Goal: Use online tool/utility: Utilize a website feature to perform a specific function

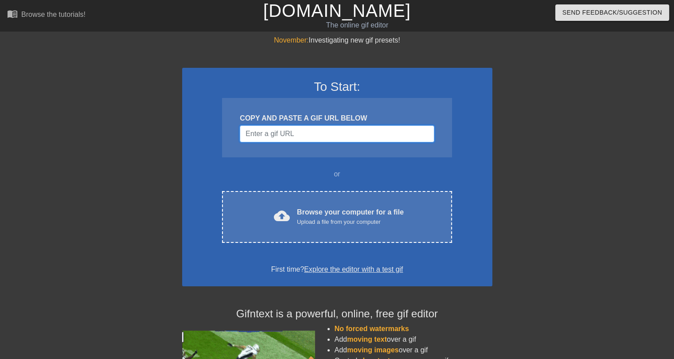
click at [312, 130] on input "Username" at bounding box center [337, 133] width 194 height 17
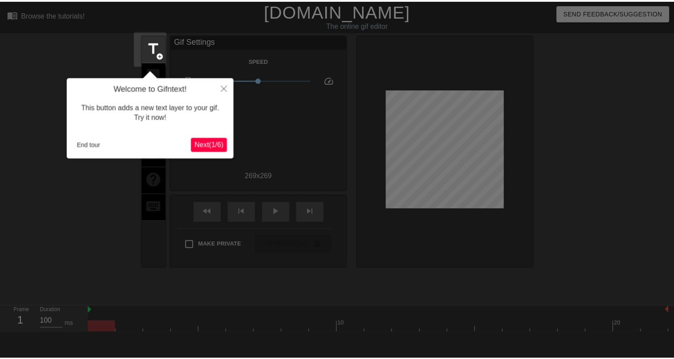
scroll to position [21, 0]
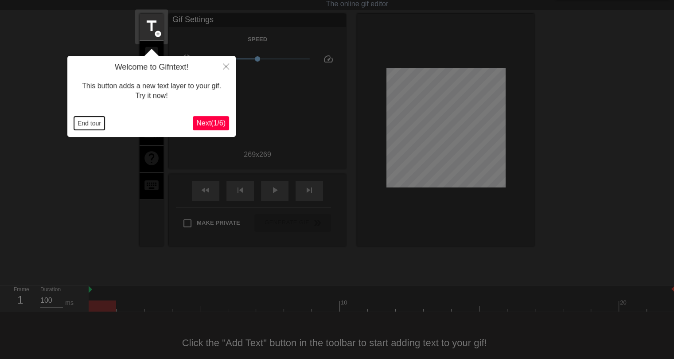
click at [87, 129] on button "End tour" at bounding box center [89, 123] width 31 height 13
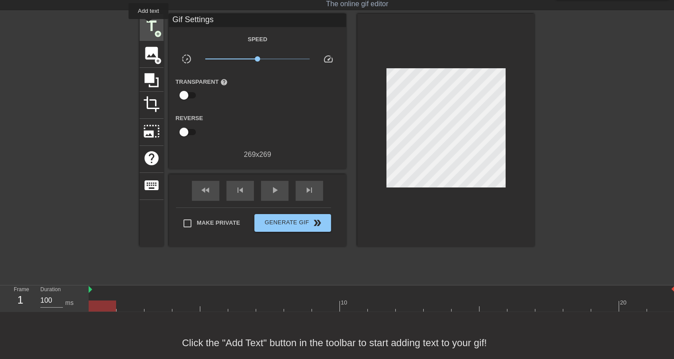
click at [149, 25] on span "title" at bounding box center [151, 26] width 17 height 17
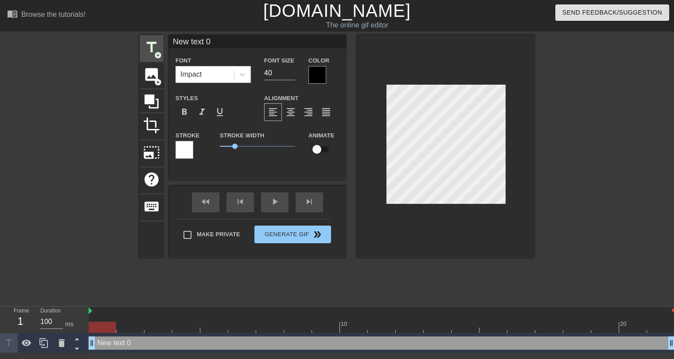
scroll to position [0, 0]
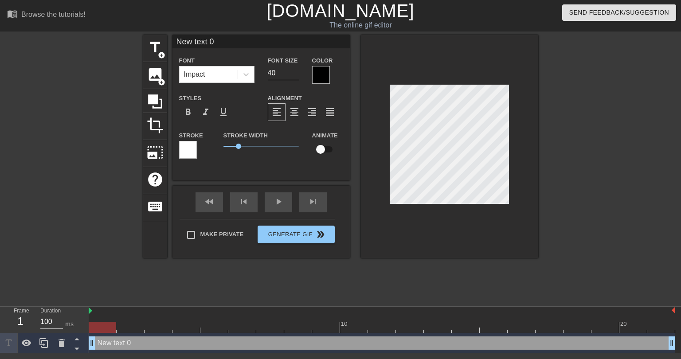
click at [185, 43] on input "New text 0" at bounding box center [260, 41] width 177 height 13
type input "s"
type input "SAYING GOODBYE"
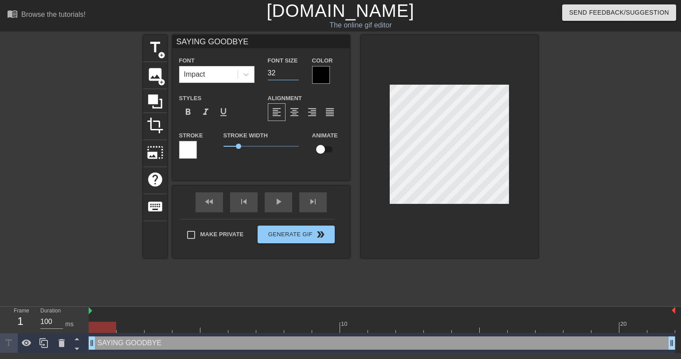
click at [296, 74] on input "32" at bounding box center [283, 73] width 31 height 14
click at [296, 74] on input "31" at bounding box center [283, 73] width 31 height 14
type input "30"
click at [296, 74] on input "30" at bounding box center [283, 73] width 31 height 14
click at [280, 276] on div "title add_circle image add_circle crop photo_size_select_large help keyboard SA…" at bounding box center [340, 168] width 395 height 266
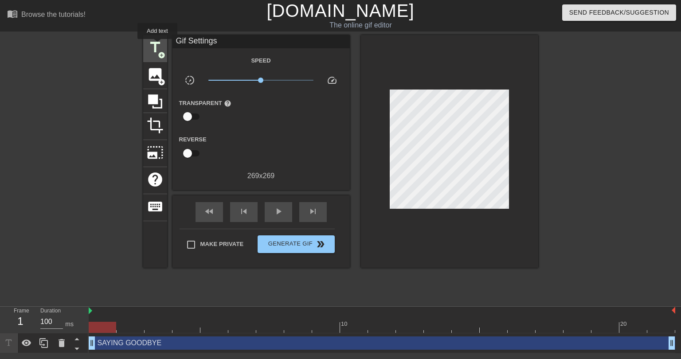
click at [156, 44] on span "title" at bounding box center [155, 47] width 17 height 17
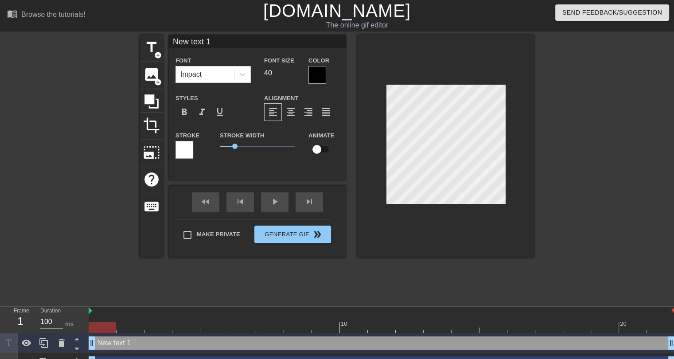
click at [195, 41] on input "New text 1" at bounding box center [257, 41] width 177 height 13
type input "T"
type input "& WATCHING SOMEONE ELSE DRAFT"
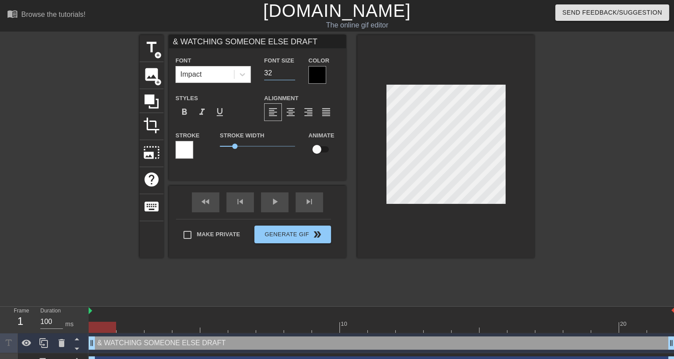
click at [290, 74] on input "32" at bounding box center [279, 73] width 31 height 14
click at [290, 74] on input "31" at bounding box center [279, 73] width 31 height 14
click at [290, 74] on input "30" at bounding box center [279, 73] width 31 height 14
click at [290, 74] on input "23" at bounding box center [279, 73] width 31 height 14
click at [290, 74] on input "22" at bounding box center [279, 73] width 31 height 14
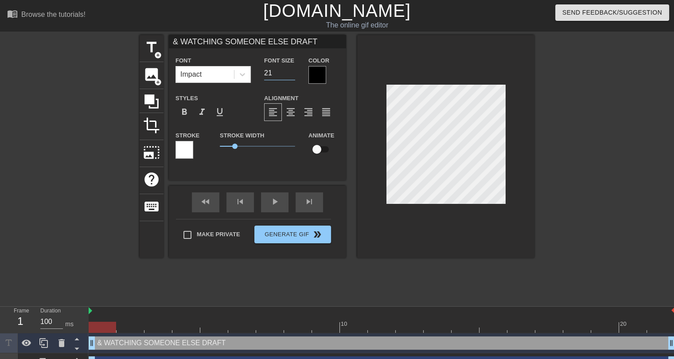
click at [290, 74] on input "21" at bounding box center [279, 73] width 31 height 14
click at [290, 74] on input "20" at bounding box center [279, 73] width 31 height 14
click at [290, 74] on input "19" at bounding box center [279, 73] width 31 height 14
drag, startPoint x: 235, startPoint y: 144, endPoint x: 230, endPoint y: 144, distance: 5.3
click at [230, 144] on span "0.7" at bounding box center [230, 146] width 5 height 5
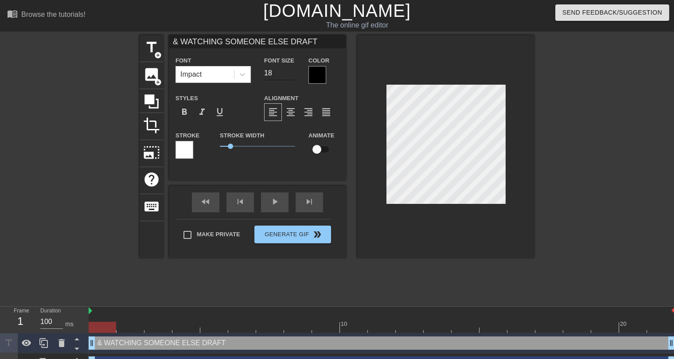
type input "18"
click at [290, 75] on input "18" at bounding box center [279, 73] width 31 height 14
click at [149, 51] on span "title" at bounding box center [151, 47] width 17 height 17
type input "New text 2"
type input "40"
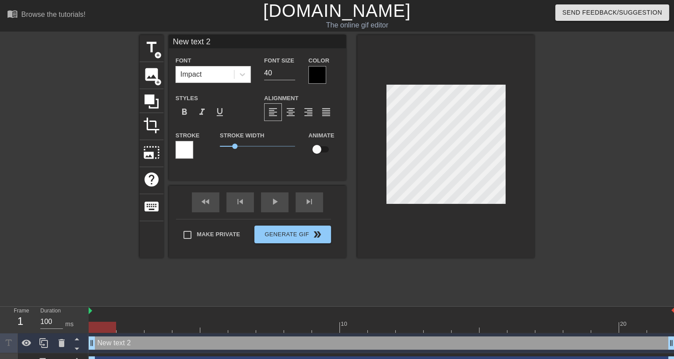
click at [205, 42] on input "New text 2" at bounding box center [257, 41] width 177 height 13
type input "DRAFT THAT UNDERWHELMING PLAYER YOU HAD LAST SEASON"
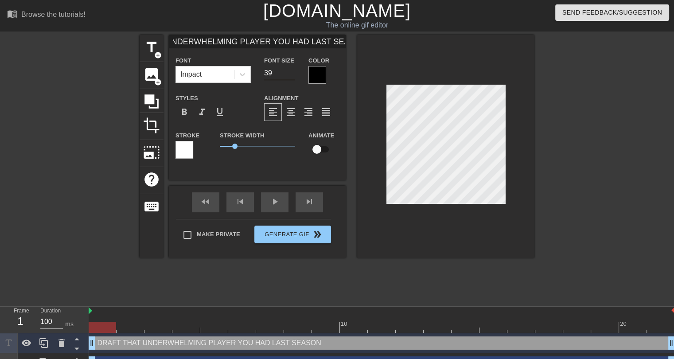
scroll to position [0, 0]
click at [294, 76] on input "24" at bounding box center [279, 73] width 31 height 14
click at [294, 76] on input "23" at bounding box center [279, 73] width 31 height 14
click at [294, 76] on input "22" at bounding box center [279, 73] width 31 height 14
click at [294, 76] on input "21" at bounding box center [279, 73] width 31 height 14
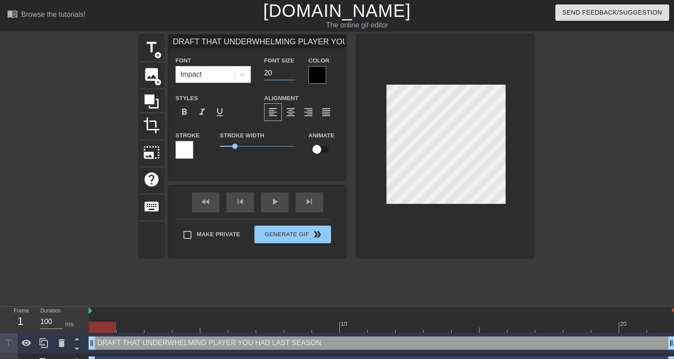
click at [294, 76] on input "20" at bounding box center [279, 73] width 31 height 14
click at [294, 76] on input "19" at bounding box center [279, 73] width 31 height 14
click at [294, 76] on input "18" at bounding box center [279, 73] width 31 height 14
type input "13"
click at [294, 76] on input "13" at bounding box center [279, 73] width 31 height 14
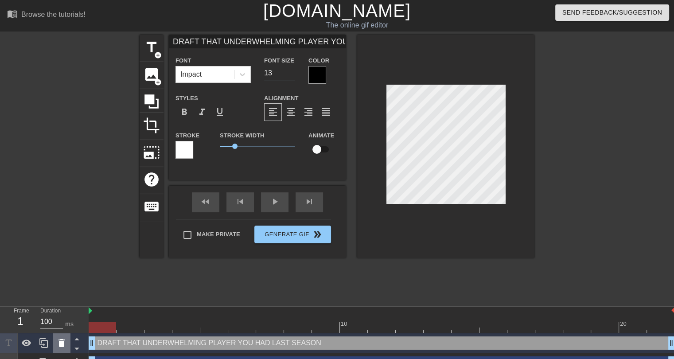
click at [60, 345] on icon at bounding box center [62, 343] width 6 height 8
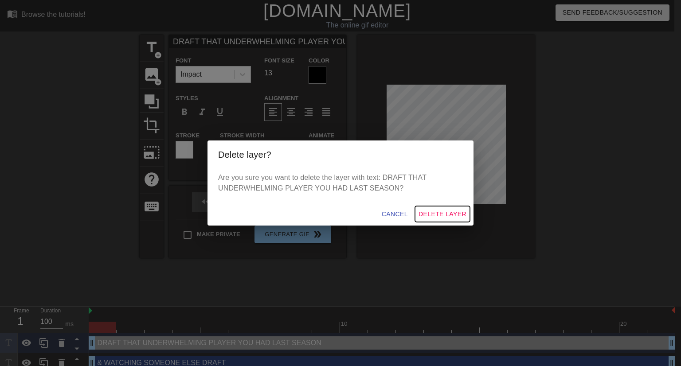
click at [437, 213] on span "Delete Layer" at bounding box center [442, 214] width 48 height 11
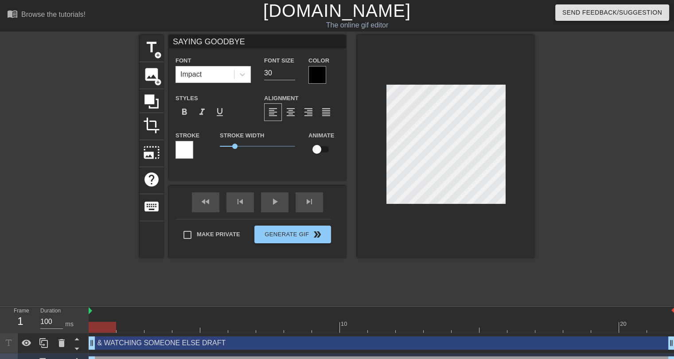
click at [218, 41] on input "SAYING GOODBYE" at bounding box center [257, 41] width 177 height 13
type input "WATCHING SOMEONE ELSE DRAFT"
click at [294, 74] on input "29" at bounding box center [279, 73] width 31 height 14
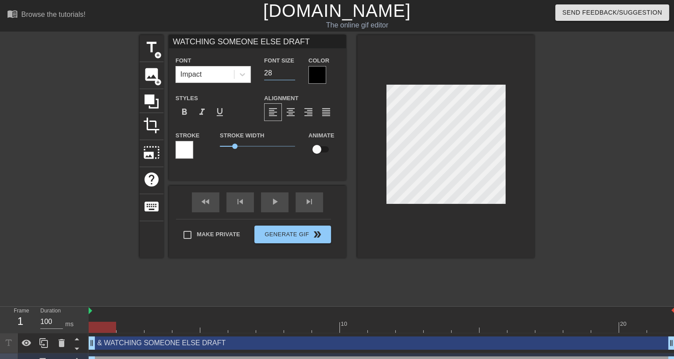
click at [294, 74] on input "28" at bounding box center [279, 73] width 31 height 14
click at [294, 74] on input "27" at bounding box center [279, 73] width 31 height 14
click at [294, 74] on input "26" at bounding box center [279, 73] width 31 height 14
click at [294, 74] on input "25" at bounding box center [279, 73] width 31 height 14
click at [294, 74] on input "24" at bounding box center [279, 73] width 31 height 14
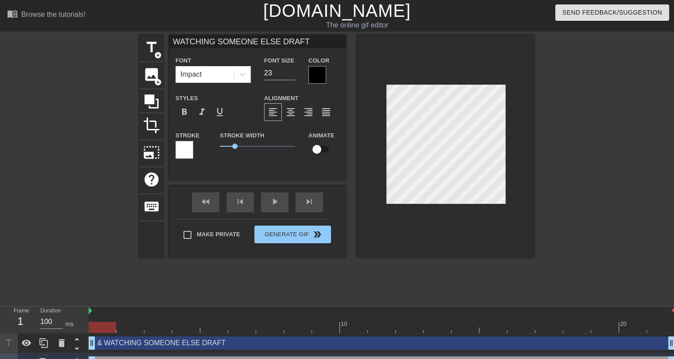
click at [294, 74] on input "23" at bounding box center [279, 73] width 31 height 14
click at [294, 74] on input "22" at bounding box center [279, 73] width 31 height 14
click at [294, 74] on input "21" at bounding box center [279, 73] width 31 height 14
type input "20"
click at [294, 74] on input "20" at bounding box center [279, 73] width 31 height 14
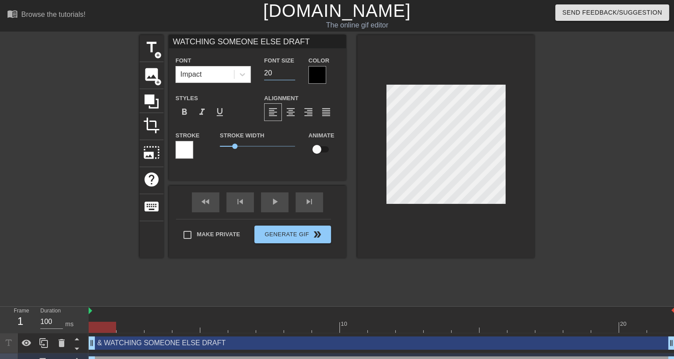
type input "& WATCHING SOMEONE ELSE DRAFT"
type input "18"
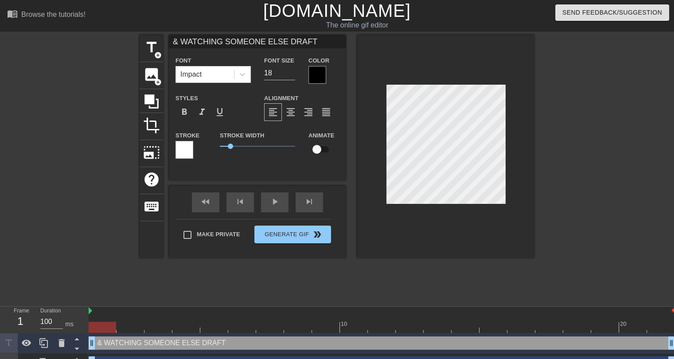
drag, startPoint x: 309, startPoint y: 42, endPoint x: 166, endPoint y: 43, distance: 142.3
click at [166, 43] on div "title add_circle image add_circle crop photo_size_select_large help keyboard & …" at bounding box center [337, 146] width 395 height 223
type input "T"
type input "Y"
drag, startPoint x: 332, startPoint y: 41, endPoint x: 251, endPoint y: 45, distance: 81.2
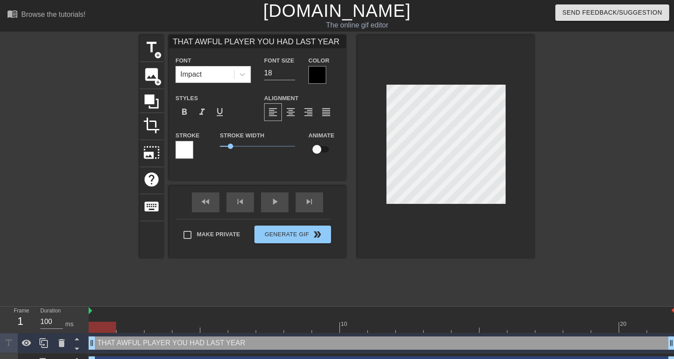
click at [251, 45] on input "THAT AWFUL PLAYER YOU HAD LAST YEAR" at bounding box center [257, 41] width 177 height 13
click at [154, 49] on span "title" at bounding box center [151, 47] width 17 height 17
type input "New text 3"
type input "40"
click at [218, 44] on input "New text 3" at bounding box center [257, 41] width 177 height 13
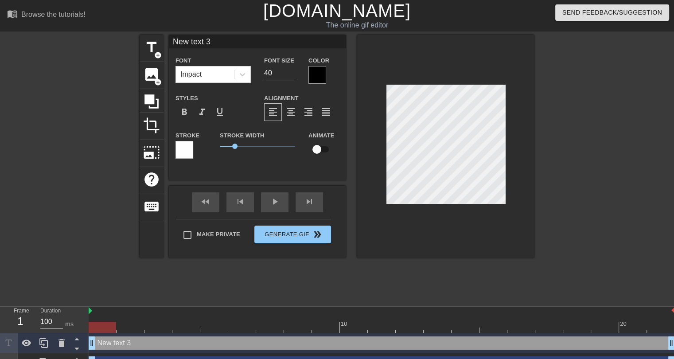
click at [217, 44] on input "New text 3" at bounding box center [257, 41] width 177 height 13
click at [216, 44] on input "New text 3" at bounding box center [257, 41] width 177 height 13
drag, startPoint x: 216, startPoint y: 43, endPoint x: 162, endPoint y: 43, distance: 54.5
click at [162, 43] on div "title add_circle image add_circle crop photo_size_select_large help keyboard Ne…" at bounding box center [337, 146] width 395 height 223
paste input "YOU HAD LAST YEAR"
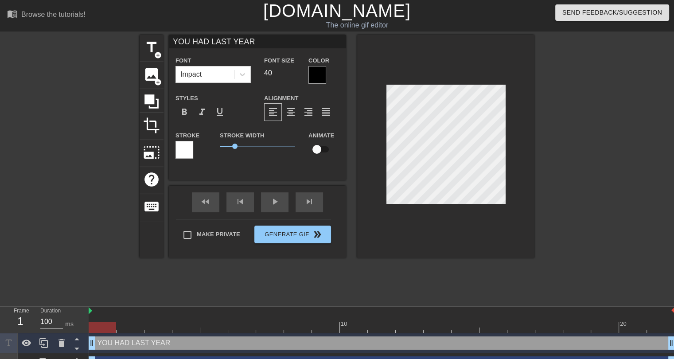
type input "YOU HAD LAST YEAR"
type input "22"
click at [290, 74] on input "22" at bounding box center [279, 73] width 31 height 14
type input "THAT AWFUL PLAYER"
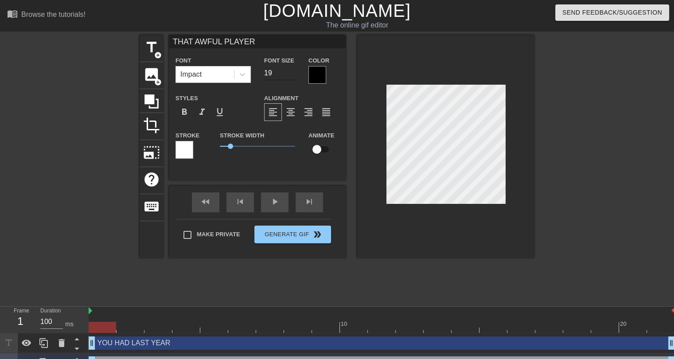
click at [291, 70] on input "19" at bounding box center [279, 73] width 31 height 14
click at [291, 70] on input "20" at bounding box center [279, 73] width 31 height 14
click at [291, 70] on input "21" at bounding box center [279, 73] width 31 height 14
type input "22"
click at [291, 70] on input "22" at bounding box center [279, 73] width 31 height 14
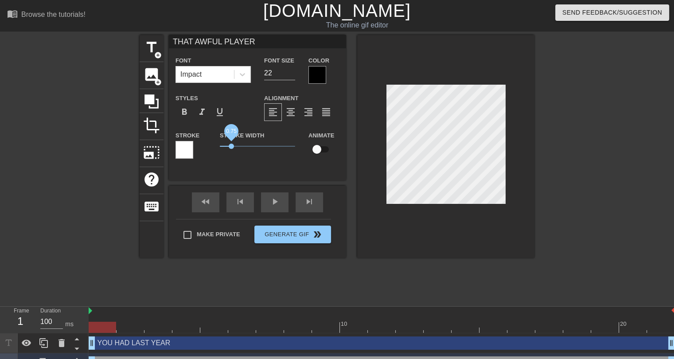
click at [231, 146] on span "0.75" at bounding box center [231, 146] width 5 height 5
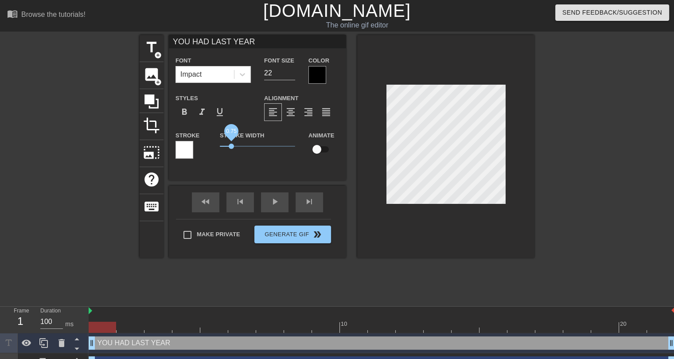
click at [231, 146] on span "0.75" at bounding box center [231, 146] width 5 height 5
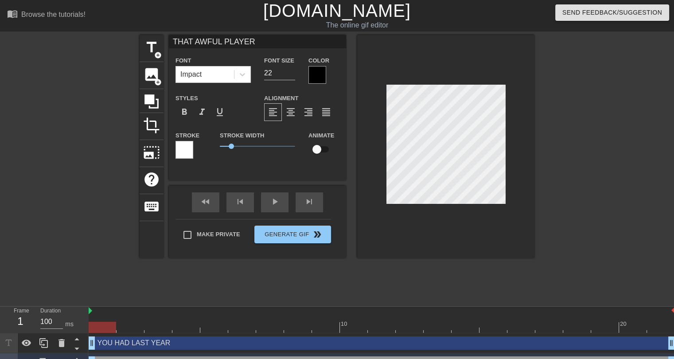
type input "WATCHING SOMEONE ELSE DRAFT"
type input "20"
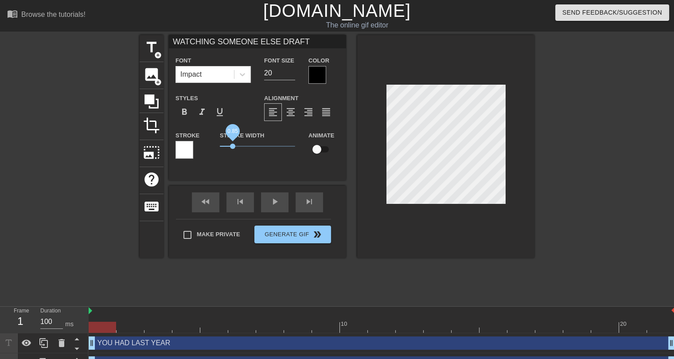
click at [233, 147] on span "0.85" at bounding box center [232, 146] width 5 height 5
click at [314, 78] on div at bounding box center [318, 75] width 18 height 18
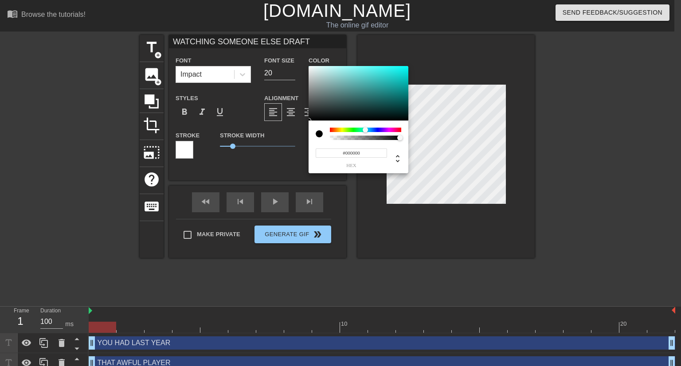
drag, startPoint x: 360, startPoint y: 129, endPoint x: 365, endPoint y: 133, distance: 6.9
click at [365, 132] on div at bounding box center [365, 130] width 71 height 4
drag, startPoint x: 392, startPoint y: 86, endPoint x: 413, endPoint y: 82, distance: 21.3
click at [413, 82] on div "#00B4B1 hex" at bounding box center [340, 183] width 681 height 366
type input "#00D5D2"
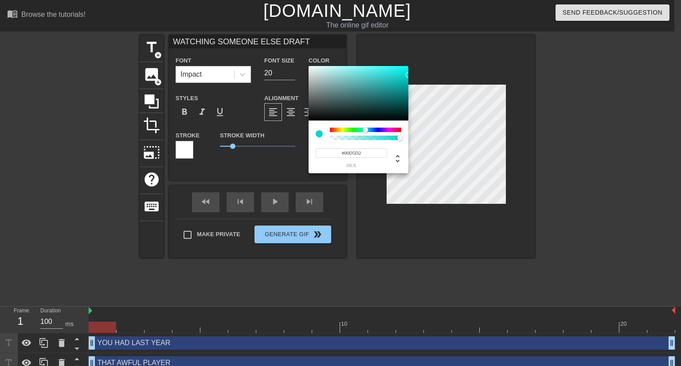
drag, startPoint x: 401, startPoint y: 77, endPoint x: 413, endPoint y: 75, distance: 12.1
click at [413, 75] on div "#00D5D2 hex" at bounding box center [340, 183] width 681 height 366
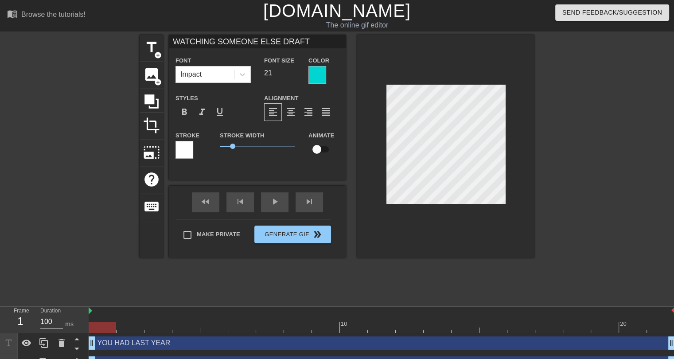
type input "21"
click at [291, 70] on input "21" at bounding box center [279, 73] width 31 height 14
click at [188, 152] on div at bounding box center [185, 150] width 18 height 18
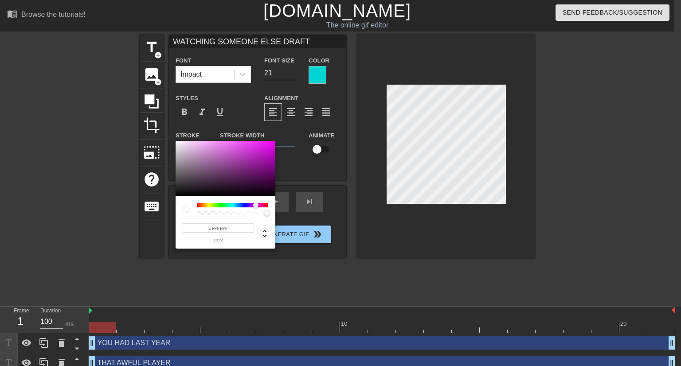
click at [256, 205] on div at bounding box center [232, 205] width 71 height 4
drag, startPoint x: 247, startPoint y: 163, endPoint x: 251, endPoint y: 137, distance: 26.5
click at [251, 137] on div "#F73EFF hex" at bounding box center [340, 183] width 681 height 366
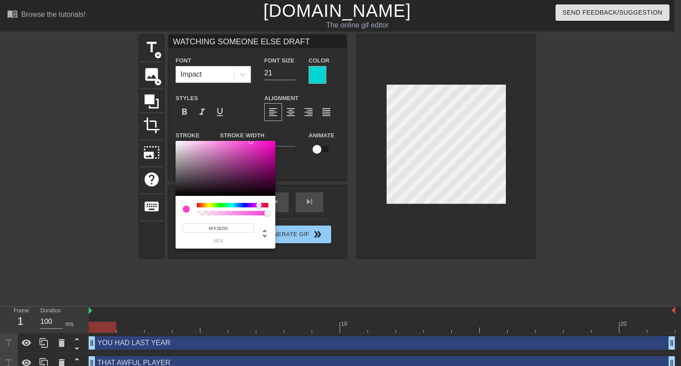
click at [259, 206] on div at bounding box center [258, 205] width 5 height 5
type input "#FF1CCF"
drag, startPoint x: 252, startPoint y: 145, endPoint x: 264, endPoint y: 138, distance: 14.1
click at [264, 138] on div "#FF1CCF hex" at bounding box center [340, 183] width 681 height 366
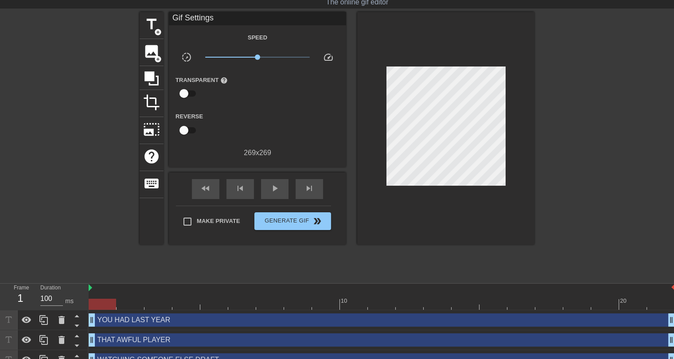
scroll to position [35, 0]
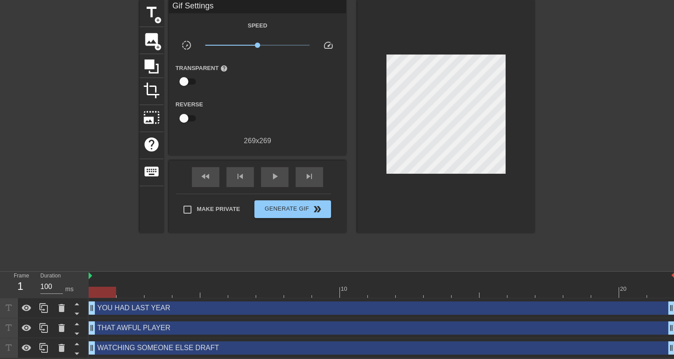
click at [149, 348] on div "WATCHING SOMEONE ELSE DRAFT drag_handle drag_handle" at bounding box center [382, 347] width 586 height 13
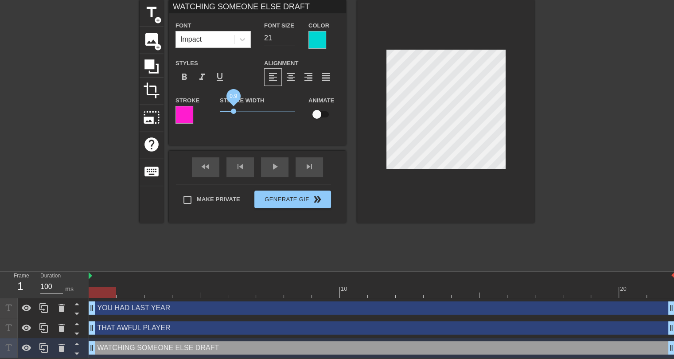
click at [234, 110] on span "0.9" at bounding box center [233, 111] width 5 height 5
click at [365, 249] on div "title add_circle image add_circle crop photo_size_select_large help keyboard WA…" at bounding box center [337, 133] width 395 height 266
click at [324, 39] on div at bounding box center [318, 40] width 18 height 18
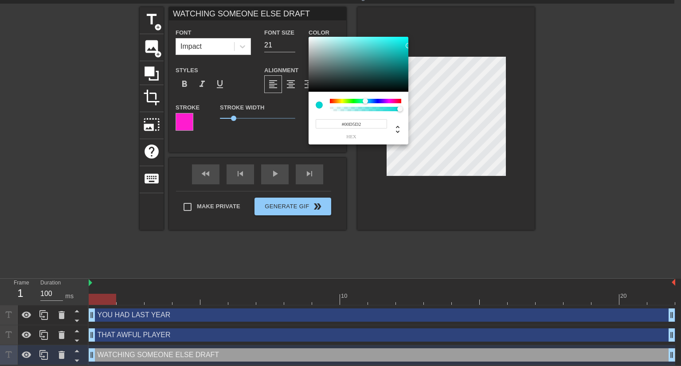
click at [356, 123] on input "#00D5D2" at bounding box center [351, 123] width 71 height 9
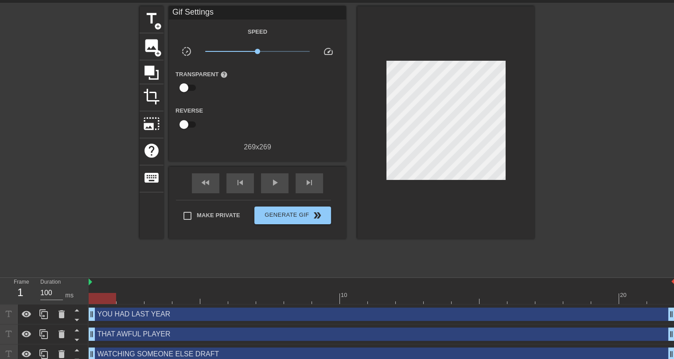
click at [181, 337] on div "THAT AWFUL PLAYER drag_handle drag_handle" at bounding box center [382, 334] width 586 height 13
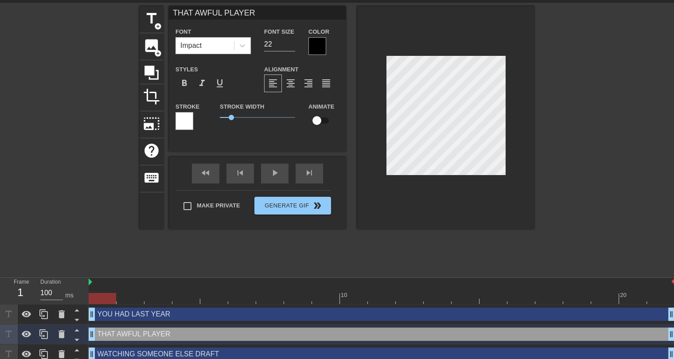
click at [317, 48] on div at bounding box center [318, 46] width 18 height 18
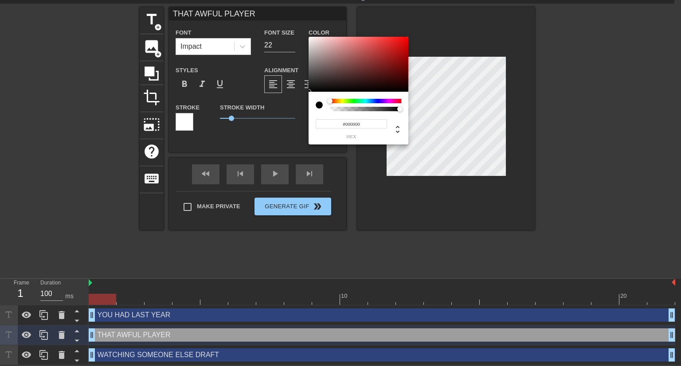
click at [352, 125] on input "#000000" at bounding box center [351, 123] width 71 height 9
paste input "D5D2"
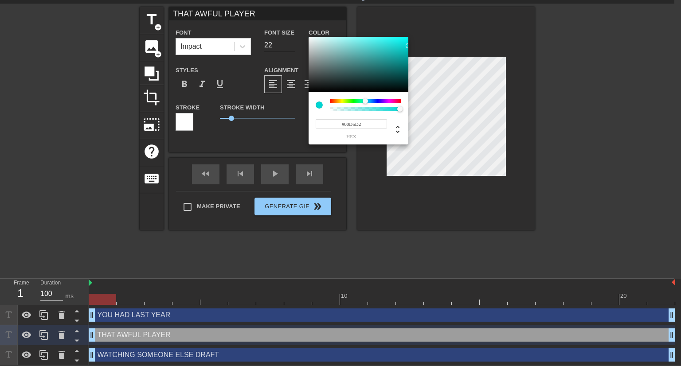
type input "#00D5D2"
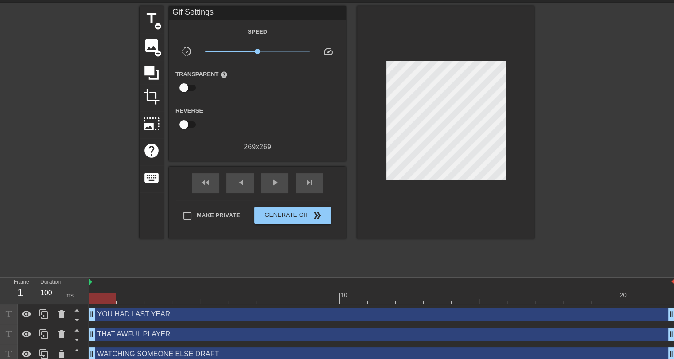
click at [214, 314] on div "YOU HAD LAST YEAR drag_handle drag_handle" at bounding box center [382, 314] width 586 height 13
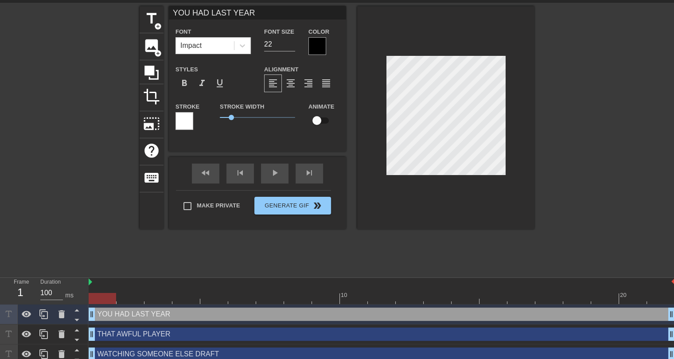
click at [320, 50] on div at bounding box center [318, 46] width 18 height 18
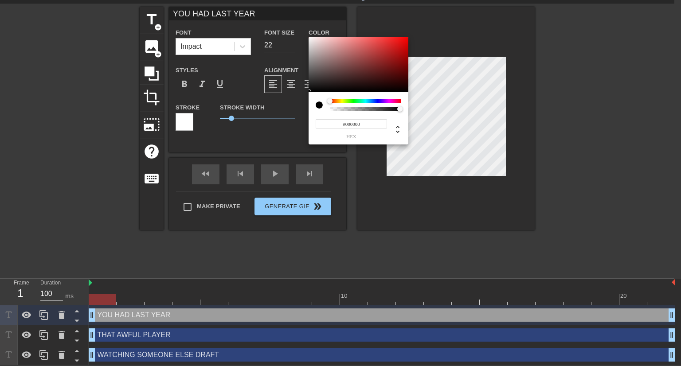
click at [358, 125] on input "#000000" at bounding box center [351, 123] width 71 height 9
paste input "D5D2"
type input "#00D5D2"
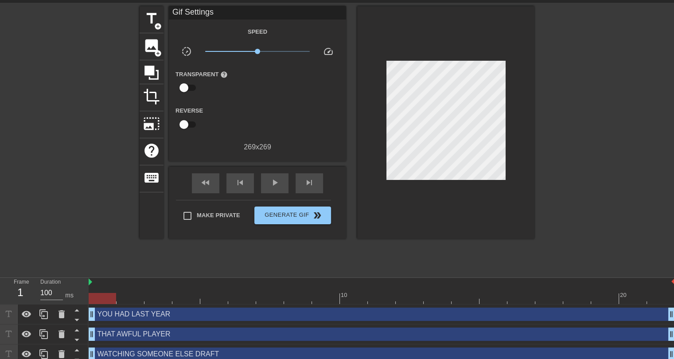
click at [176, 354] on div "WATCHING SOMEONE ELSE DRAFT drag_handle drag_handle" at bounding box center [382, 354] width 586 height 13
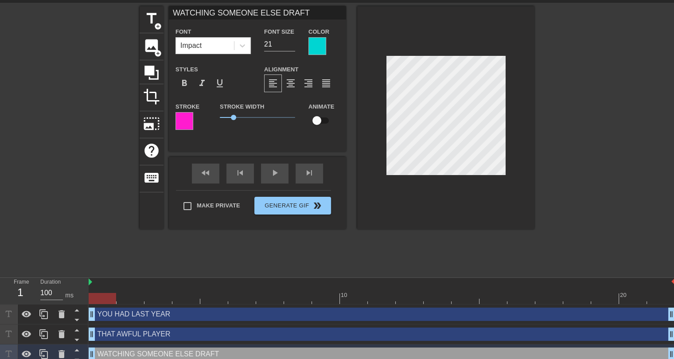
click at [187, 120] on div at bounding box center [185, 121] width 18 height 18
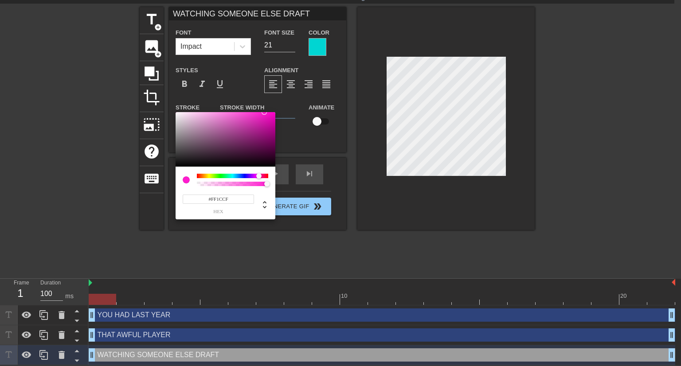
click at [216, 198] on input "#FF1CCF" at bounding box center [218, 199] width 71 height 9
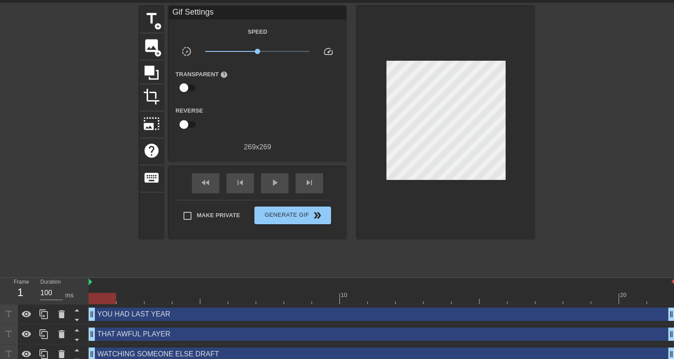
click at [156, 332] on div "THAT AWFUL PLAYER drag_handle drag_handle" at bounding box center [382, 334] width 586 height 13
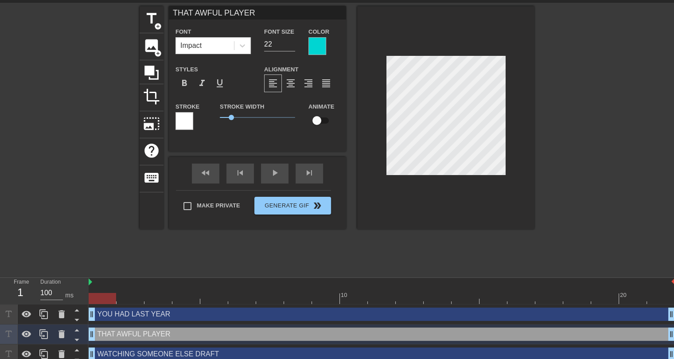
click at [183, 116] on div at bounding box center [185, 121] width 18 height 18
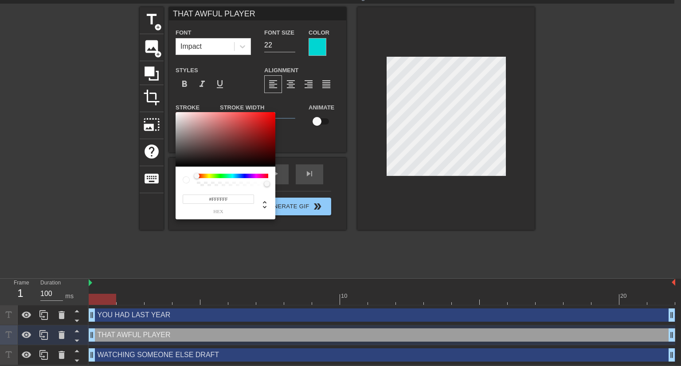
click at [217, 197] on input "#FFFFFF" at bounding box center [218, 199] width 71 height 9
paste input "1CC"
type input "#FF1CCF"
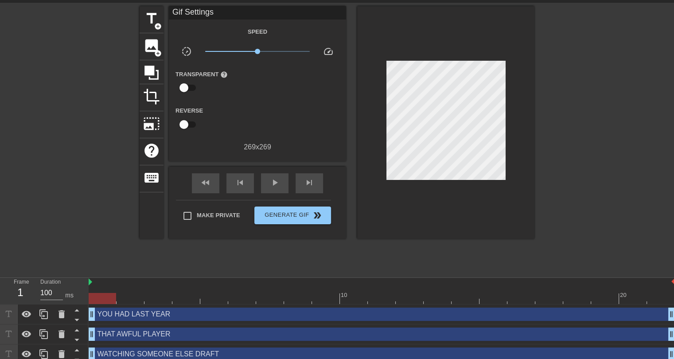
click at [175, 314] on div "YOU HAD LAST YEAR drag_handle drag_handle" at bounding box center [382, 314] width 586 height 13
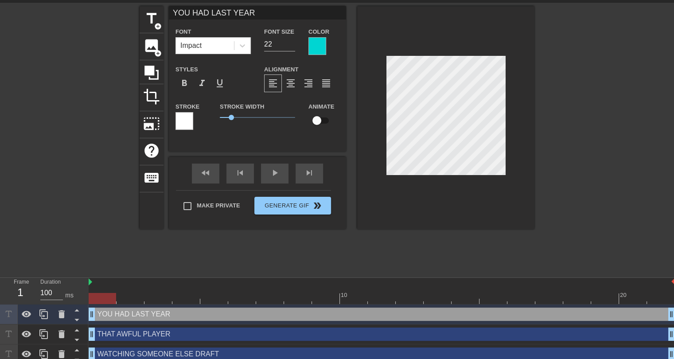
click at [187, 124] on div at bounding box center [185, 121] width 18 height 18
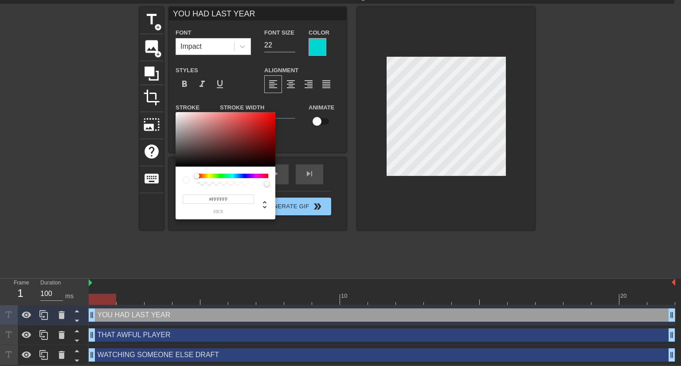
click at [220, 196] on input "#FFFFFF" at bounding box center [218, 199] width 71 height 9
paste input "1CC"
type input "#FF1CCF"
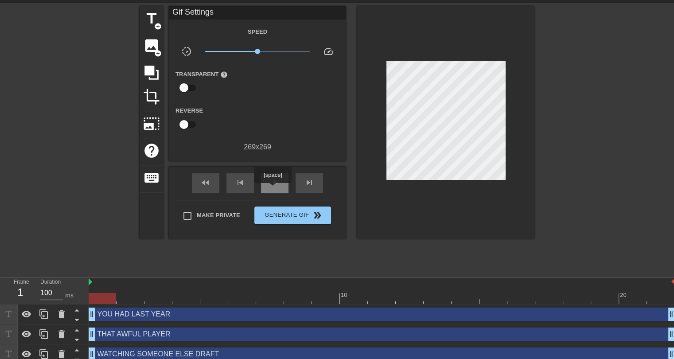
click at [273, 189] on div "play_arrow" at bounding box center [274, 183] width 27 height 20
click at [274, 186] on span "pause" at bounding box center [275, 182] width 11 height 11
click at [424, 233] on div "title add_circle image add_circle crop photo_size_select_large help keyboard Gi…" at bounding box center [337, 139] width 395 height 266
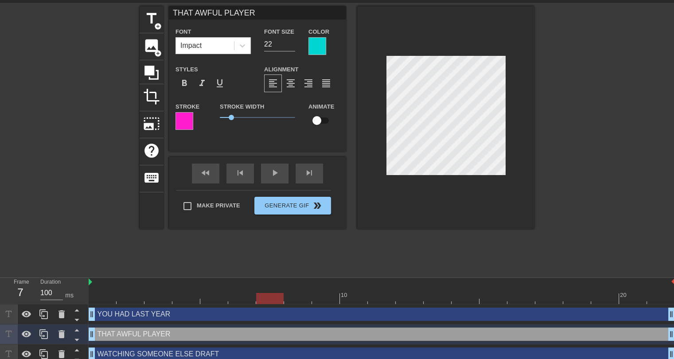
click at [436, 246] on div "title add_circle image add_circle crop photo_size_select_large help keyboard TH…" at bounding box center [337, 139] width 395 height 266
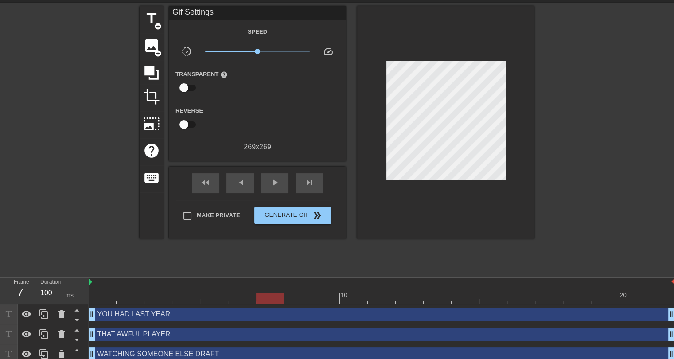
click at [455, 205] on div at bounding box center [445, 122] width 177 height 233
click at [445, 236] on div "title add_circle image add_circle crop photo_size_select_large help keyboard Gi…" at bounding box center [337, 139] width 395 height 266
click at [284, 219] on button "Generate Gif double_arrow" at bounding box center [292, 216] width 77 height 18
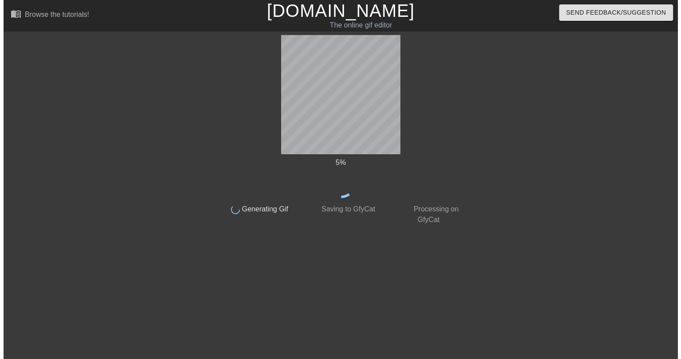
scroll to position [0, 0]
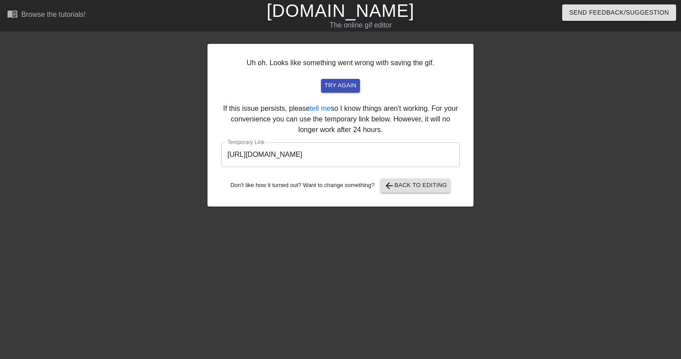
click at [302, 158] on input "https://www.gifntext.com/temp_generations/a9qNYnro.gif" at bounding box center [340, 154] width 238 height 25
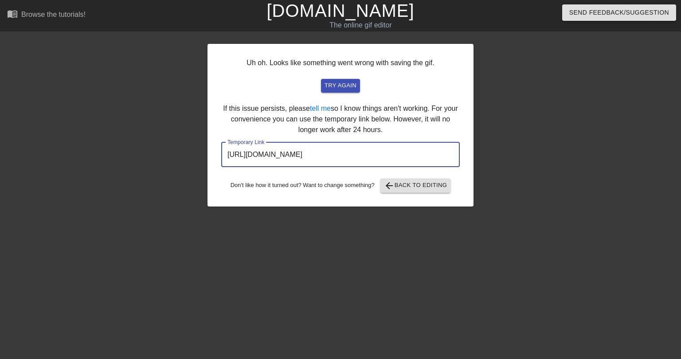
click at [302, 158] on input "https://www.gifntext.com/temp_generations/a9qNYnro.gif" at bounding box center [340, 154] width 238 height 25
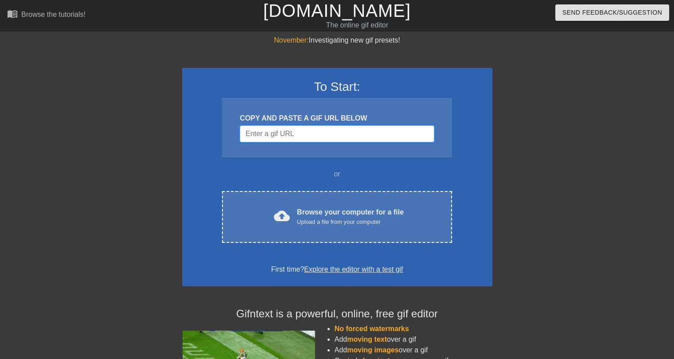
click at [304, 129] on input "Username" at bounding box center [337, 133] width 194 height 17
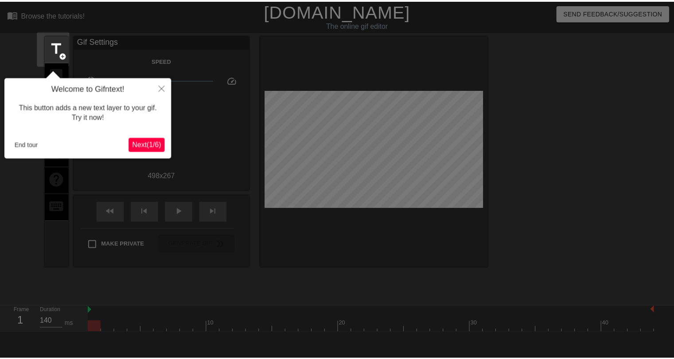
scroll to position [21, 0]
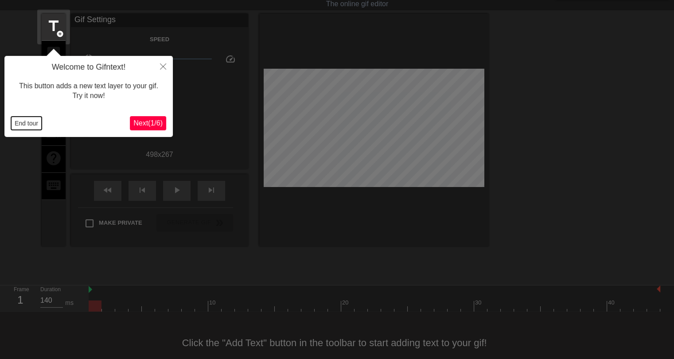
click at [12, 127] on button "End tour" at bounding box center [26, 123] width 31 height 13
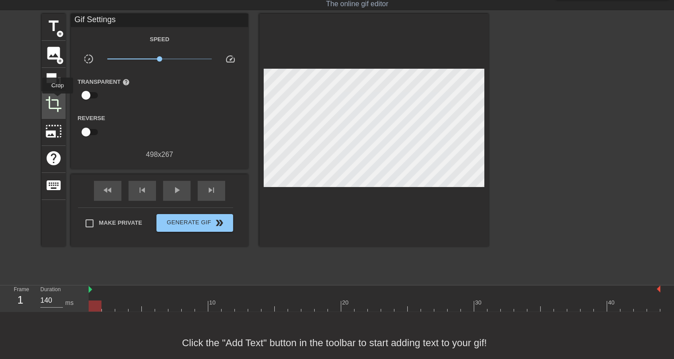
click at [58, 100] on span "crop" at bounding box center [53, 104] width 17 height 17
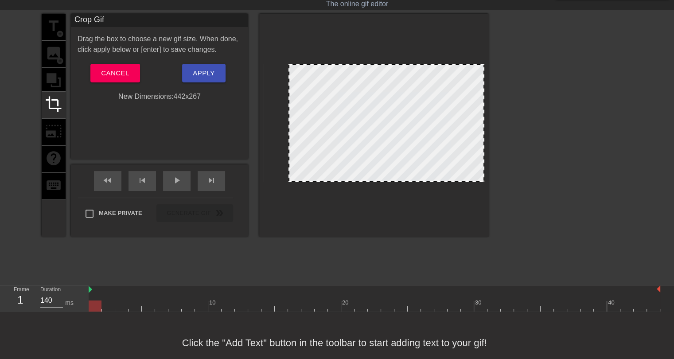
drag, startPoint x: 264, startPoint y: 181, endPoint x: 289, endPoint y: 185, distance: 25.2
click at [289, 185] on div at bounding box center [374, 125] width 230 height 223
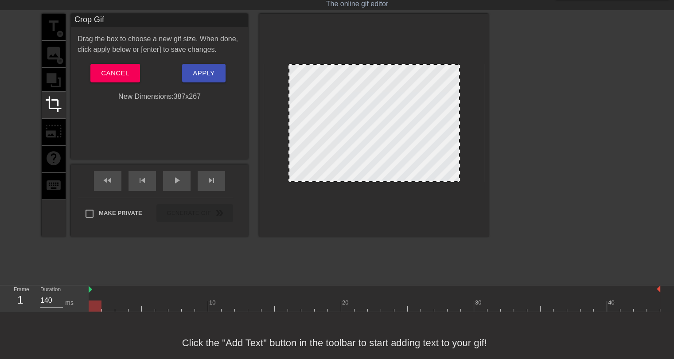
drag, startPoint x: 484, startPoint y: 180, endPoint x: 459, endPoint y: 178, distance: 24.4
click at [459, 178] on div at bounding box center [459, 123] width 4 height 117
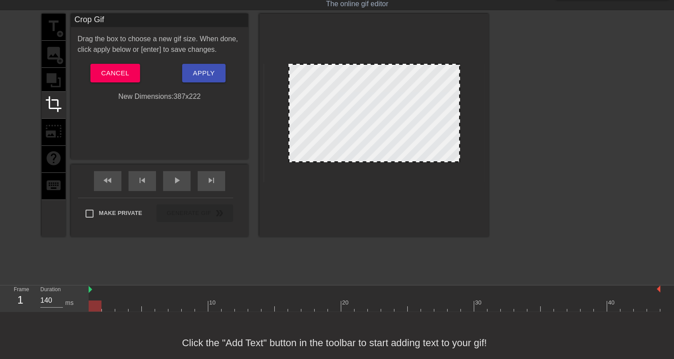
drag, startPoint x: 434, startPoint y: 180, endPoint x: 434, endPoint y: 160, distance: 20.0
drag, startPoint x: 288, startPoint y: 114, endPoint x: 270, endPoint y: 107, distance: 19.5
click at [270, 107] on div at bounding box center [271, 113] width 4 height 97
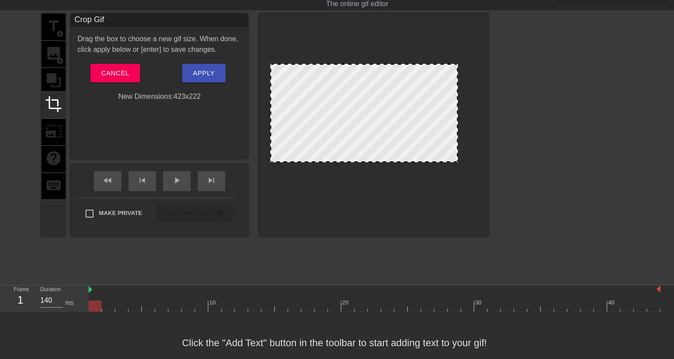
click at [458, 115] on div at bounding box center [457, 113] width 4 height 97
click at [204, 80] on button "Apply" at bounding box center [203, 73] width 43 height 19
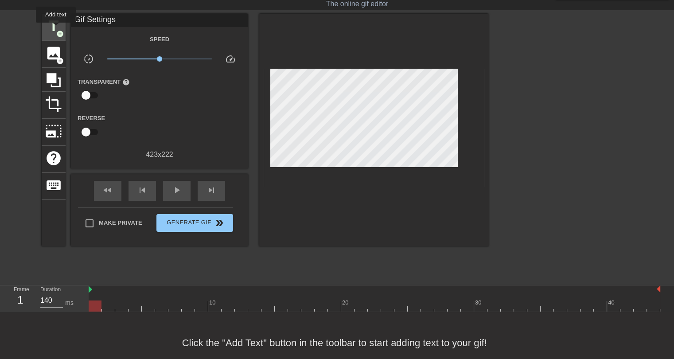
click at [56, 28] on span "title" at bounding box center [53, 26] width 17 height 17
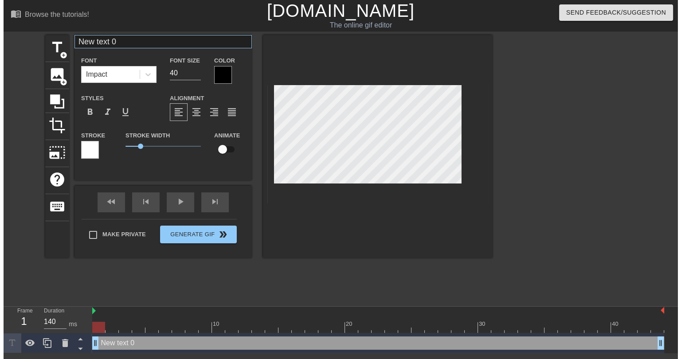
scroll to position [0, 0]
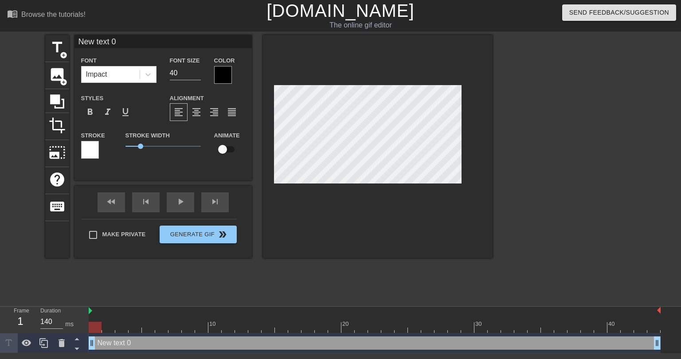
click at [115, 46] on input "New text 0" at bounding box center [162, 41] width 177 height 13
type input "."
type input "w"
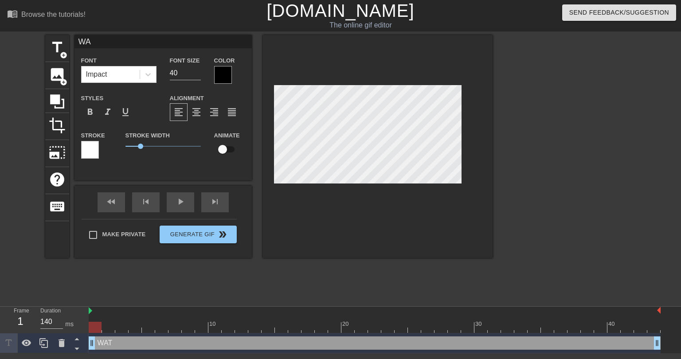
type input "W"
type input "WATCHING THAT AWFUL PLAYER"
type input "28"
click at [196, 74] on input "28" at bounding box center [185, 73] width 31 height 14
click at [197, 38] on input "WATCHING THAT AWFUL PLAYER" at bounding box center [162, 41] width 177 height 13
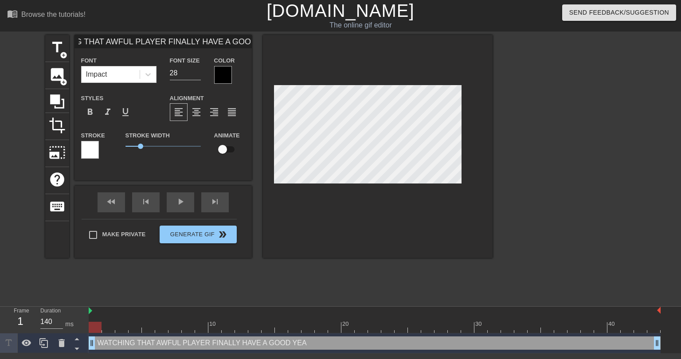
scroll to position [0, 49]
type input "WATCHING THAT AWFUL PLAYER FINALLY HAVE A GOOD YEAR"
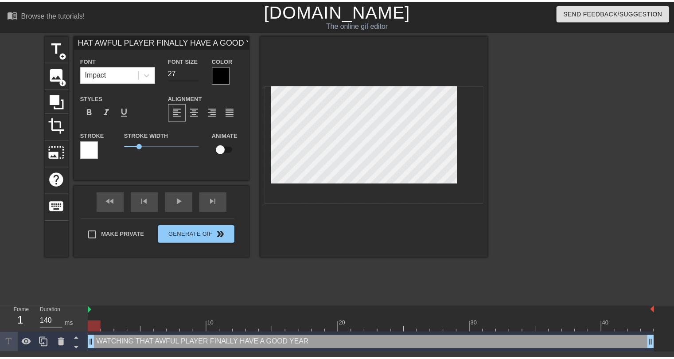
scroll to position [0, 0]
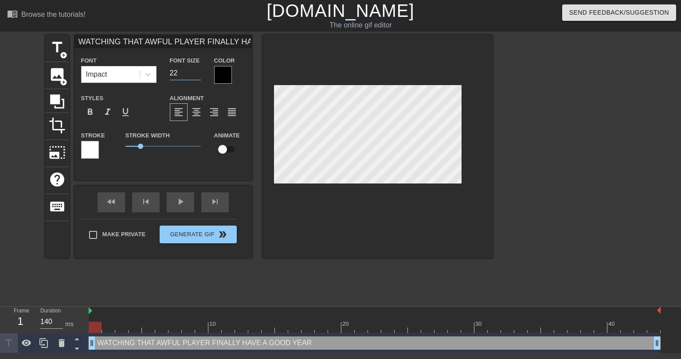
click at [198, 76] on input "22" at bounding box center [185, 73] width 31 height 14
click at [198, 76] on input "17" at bounding box center [185, 73] width 31 height 14
click at [196, 66] on input "17" at bounding box center [185, 73] width 31 height 14
type input "18"
click at [198, 70] on input "18" at bounding box center [185, 73] width 31 height 14
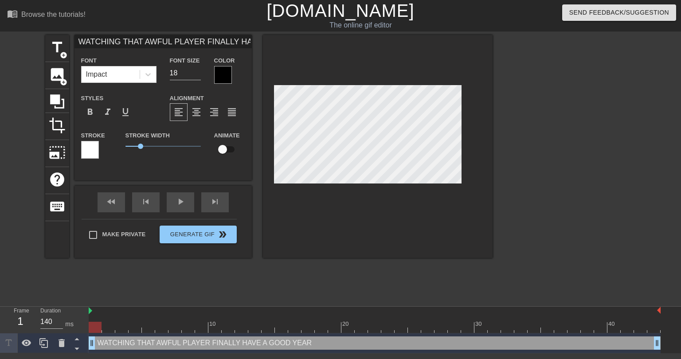
click at [319, 284] on div "title add_circle image add_circle crop photo_size_select_large help keyboard WA…" at bounding box center [268, 168] width 447 height 266
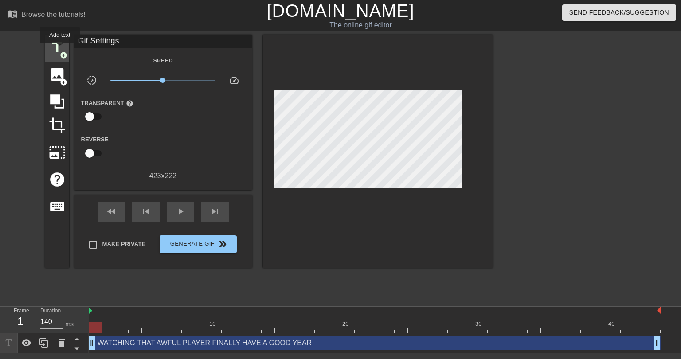
click at [60, 49] on span "title" at bounding box center [57, 47] width 17 height 17
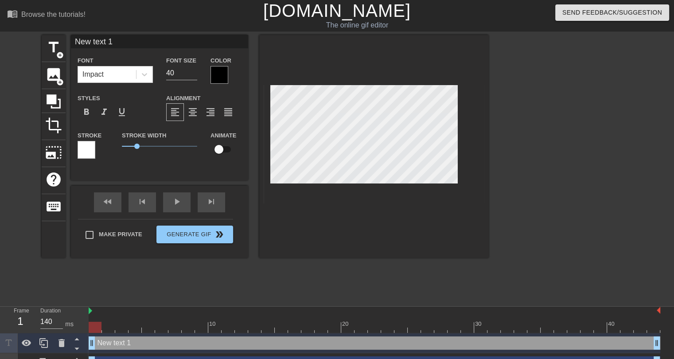
click at [129, 42] on input "New text 1" at bounding box center [159, 41] width 177 height 13
type input "o"
type input "ON SOMEONE ELSE'S TEAM"
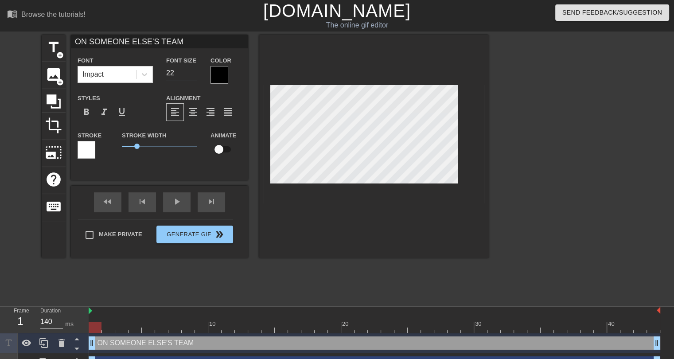
click at [193, 75] on input "22" at bounding box center [181, 73] width 31 height 14
click at [193, 75] on input "21" at bounding box center [181, 73] width 31 height 14
click at [193, 75] on input "20" at bounding box center [181, 73] width 31 height 14
type input "19"
click at [193, 75] on input "19" at bounding box center [181, 73] width 31 height 14
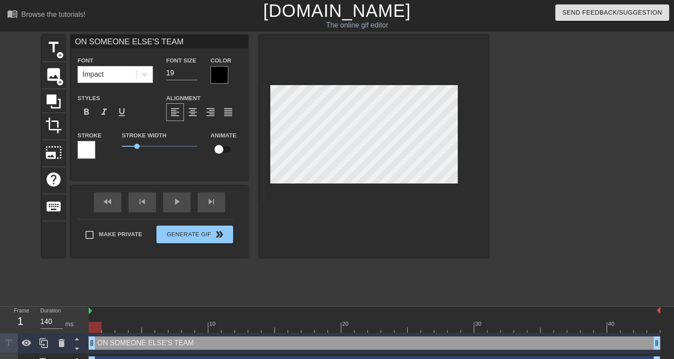
type input "WATCHING THAT AWFUL PLAYER FINALLY HAVE A GOOD YEAR"
type input "18"
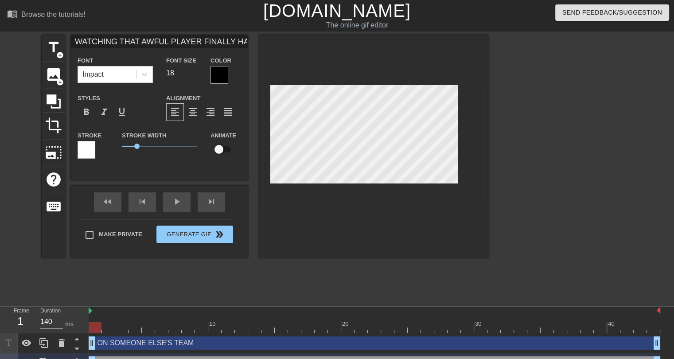
click at [222, 77] on div at bounding box center [220, 75] width 18 height 18
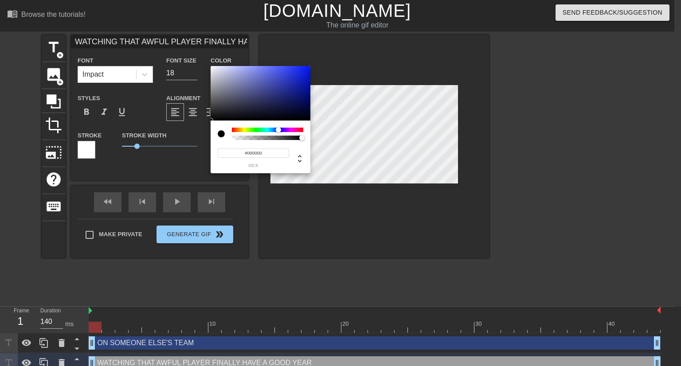
click at [278, 130] on div at bounding box center [267, 130] width 71 height 4
type input "#000D7B"
drag, startPoint x: 295, startPoint y: 86, endPoint x: 317, endPoint y: 94, distance: 24.1
click at [317, 94] on div "#000D7B hex" at bounding box center [340, 183] width 681 height 366
click at [258, 152] on input "#000D7B" at bounding box center [253, 153] width 71 height 9
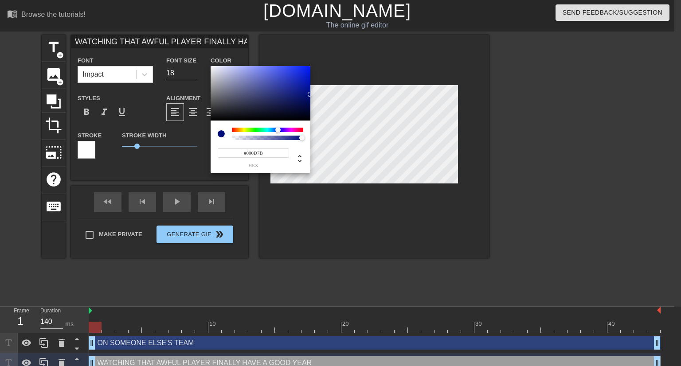
click at [258, 152] on input "#000D7B" at bounding box center [253, 153] width 71 height 9
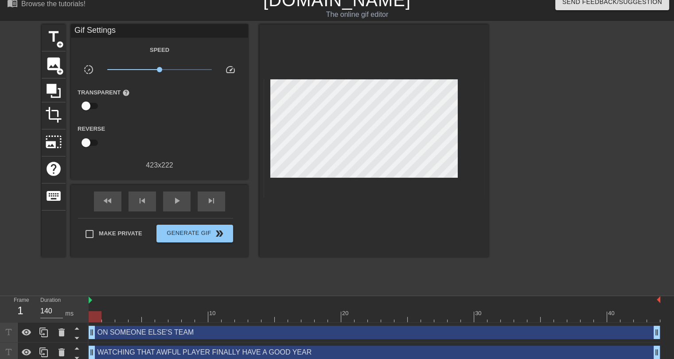
scroll to position [16, 0]
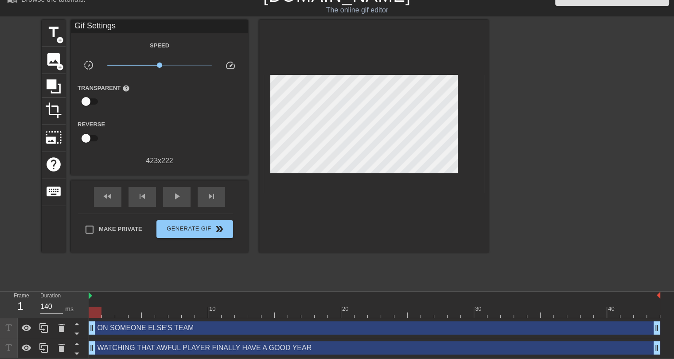
click at [192, 330] on div "ON SOMEONE ELSE'S TEAM drag_handle drag_handle" at bounding box center [375, 327] width 572 height 13
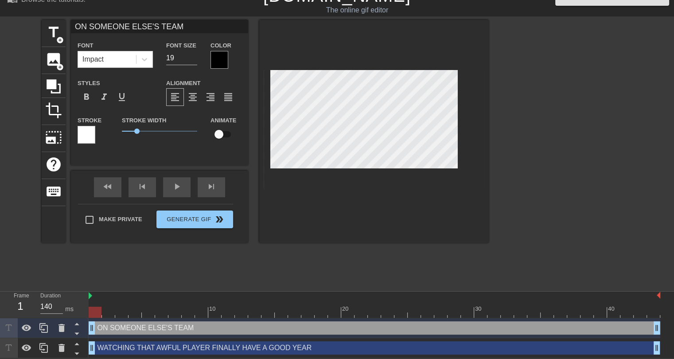
click at [218, 59] on div at bounding box center [220, 60] width 18 height 18
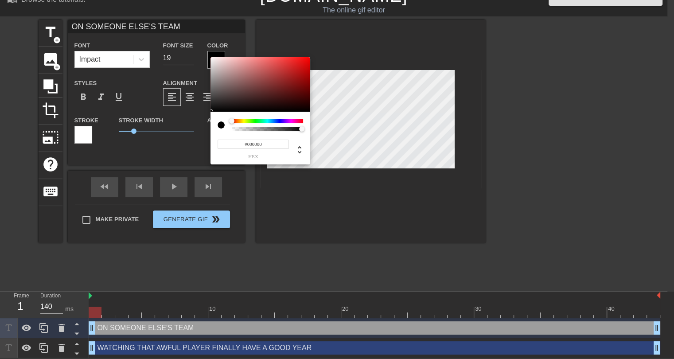
scroll to position [9, 0]
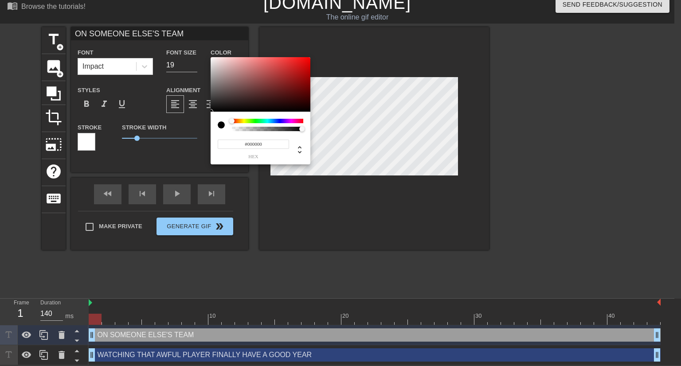
click at [255, 146] on input "#000000" at bounding box center [253, 144] width 71 height 9
paste input "D7B"
type input "#000D7B"
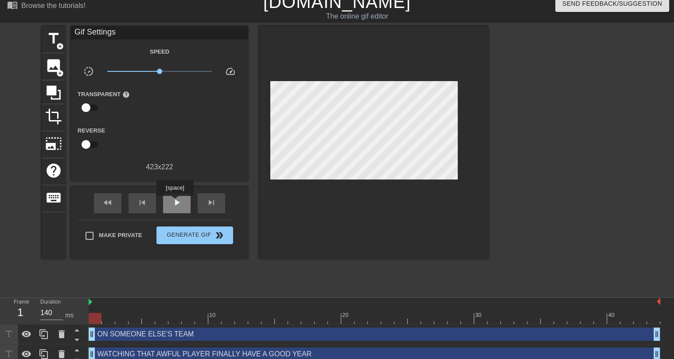
click at [175, 202] on span "play_arrow" at bounding box center [177, 202] width 11 height 11
click at [176, 204] on span "pause" at bounding box center [177, 202] width 11 height 11
click at [59, 43] on span "add_circle" at bounding box center [60, 47] width 8 height 8
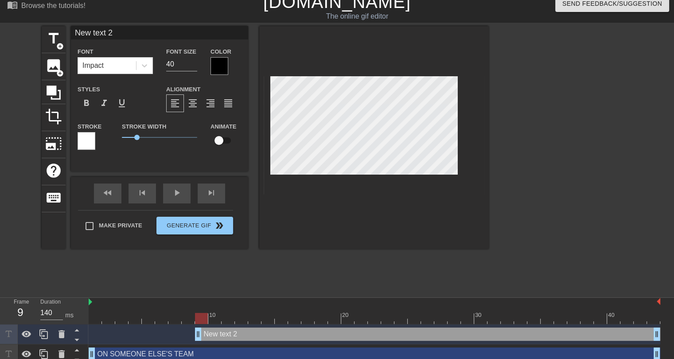
click at [111, 34] on input "New text 2" at bounding box center [159, 32] width 177 height 13
type input "s"
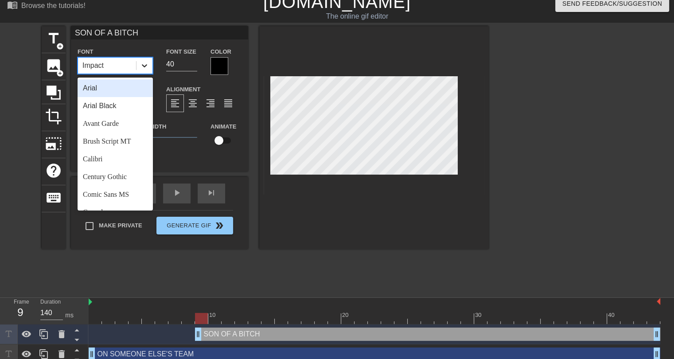
click at [143, 67] on icon at bounding box center [144, 65] width 9 height 9
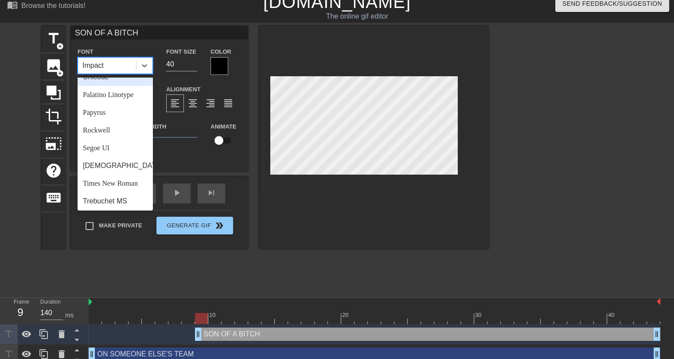
scroll to position [310, 0]
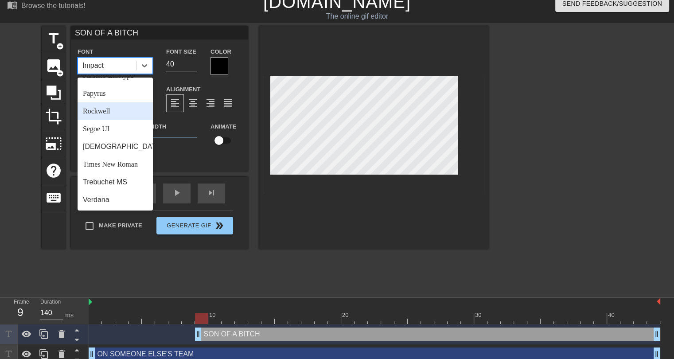
click at [104, 116] on div "Rockwell" at bounding box center [115, 111] width 75 height 18
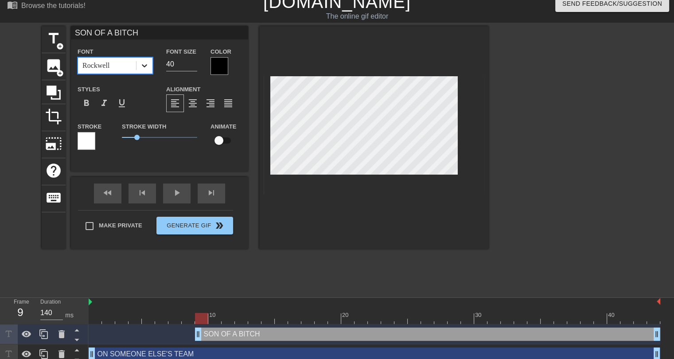
click at [146, 65] on icon at bounding box center [144, 65] width 5 height 3
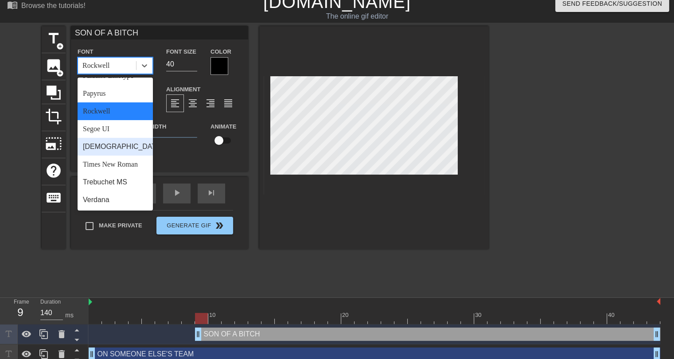
scroll to position [317, 0]
click at [103, 201] on div "Verdana" at bounding box center [115, 200] width 75 height 18
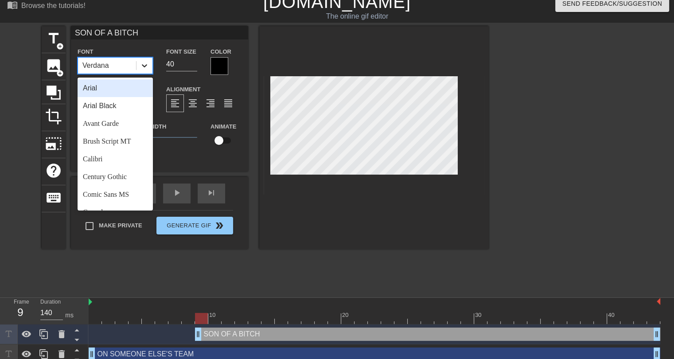
click at [145, 68] on icon at bounding box center [144, 65] width 9 height 9
click at [113, 156] on div "Calibri" at bounding box center [115, 159] width 75 height 18
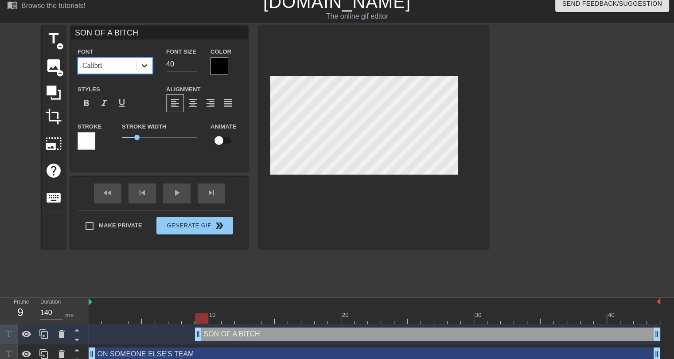
click at [145, 67] on icon at bounding box center [144, 65] width 9 height 9
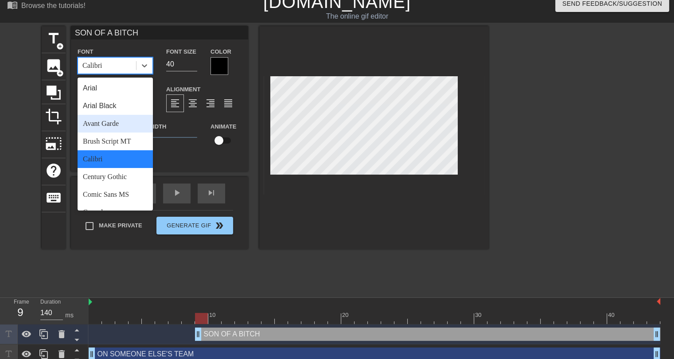
click at [107, 122] on div "Avant Garde" at bounding box center [115, 124] width 75 height 18
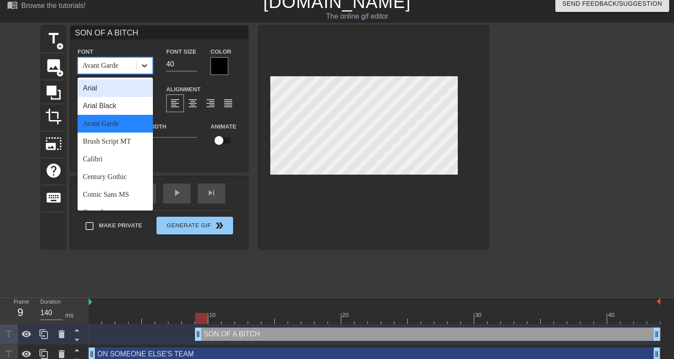
click at [149, 68] on icon at bounding box center [144, 65] width 9 height 9
click at [107, 106] on div "Arial Black" at bounding box center [115, 106] width 75 height 18
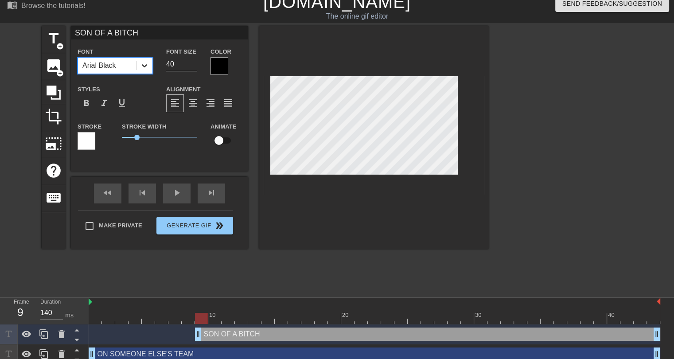
click at [143, 66] on icon at bounding box center [144, 65] width 9 height 9
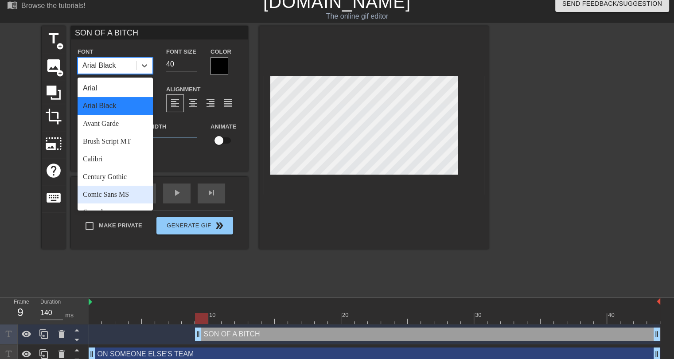
click at [116, 191] on div "Comic Sans MS" at bounding box center [115, 195] width 75 height 18
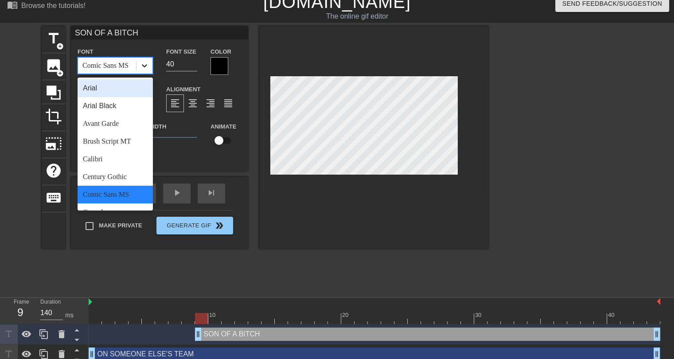
click at [146, 68] on icon at bounding box center [144, 65] width 9 height 9
click at [119, 175] on div "Century Gothic" at bounding box center [115, 177] width 75 height 18
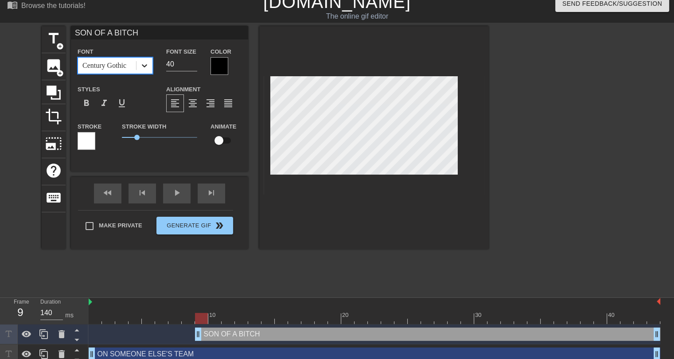
click at [143, 70] on div at bounding box center [145, 66] width 16 height 16
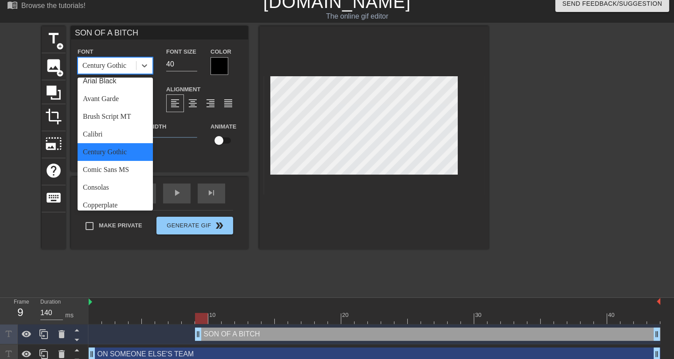
scroll to position [89, 0]
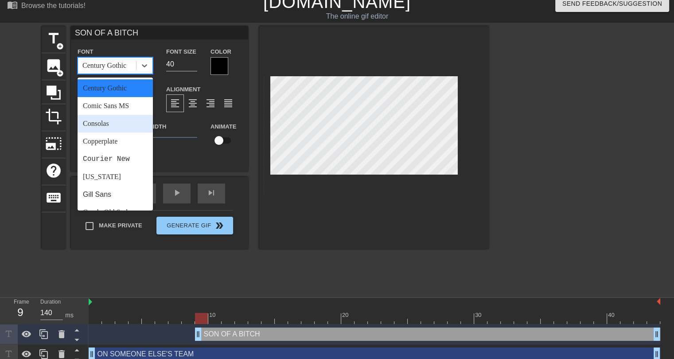
click at [107, 126] on div "Consolas" at bounding box center [115, 124] width 75 height 18
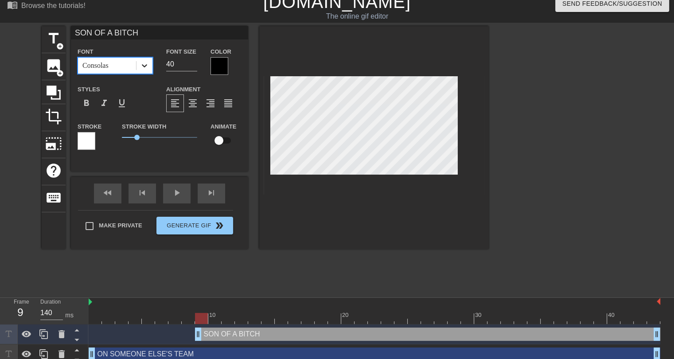
click at [149, 67] on div at bounding box center [145, 66] width 16 height 16
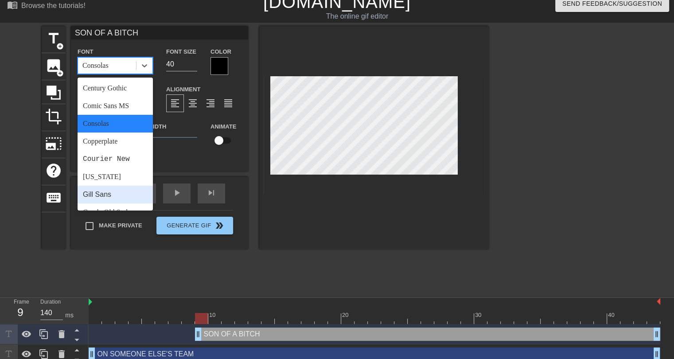
click at [99, 194] on div "Gill Sans" at bounding box center [115, 195] width 75 height 18
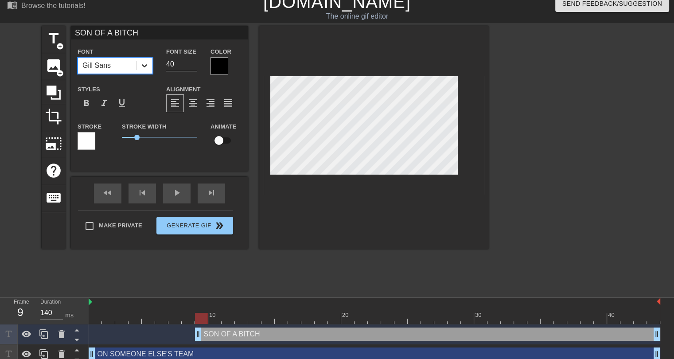
click at [145, 67] on icon at bounding box center [144, 65] width 5 height 3
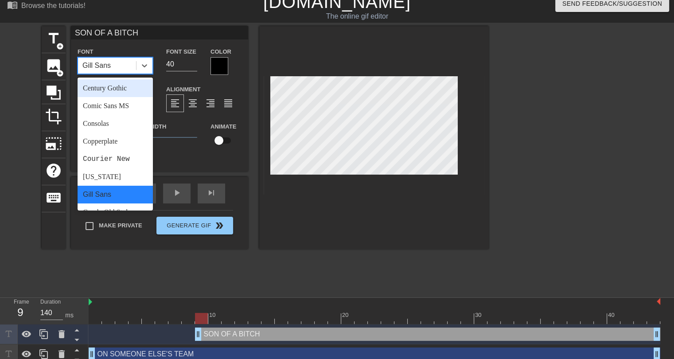
click at [125, 36] on input "SON OF A BITCH" at bounding box center [159, 32] width 177 height 13
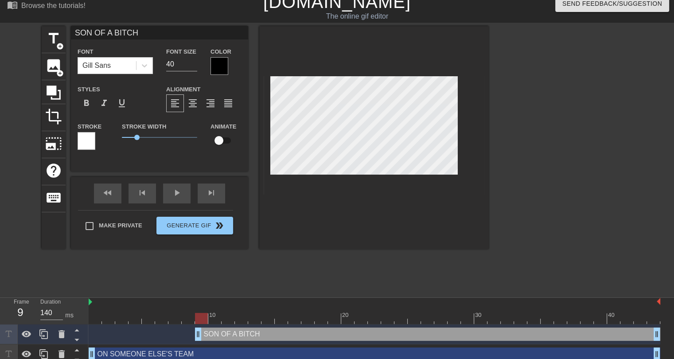
click at [125, 36] on input "SON OF A BITCH" at bounding box center [159, 32] width 177 height 13
type input "Son of a bitch"
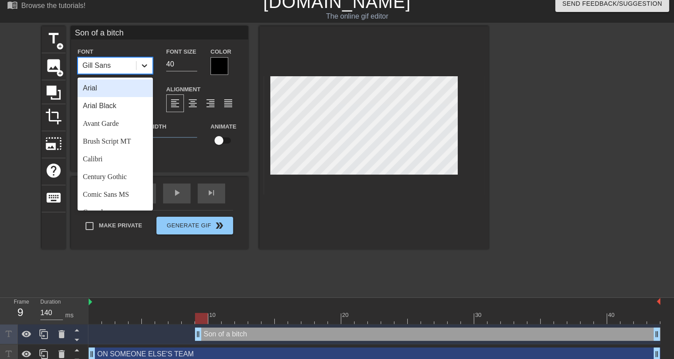
click at [145, 66] on icon at bounding box center [144, 65] width 5 height 3
click at [98, 163] on div "Calibri" at bounding box center [115, 159] width 75 height 18
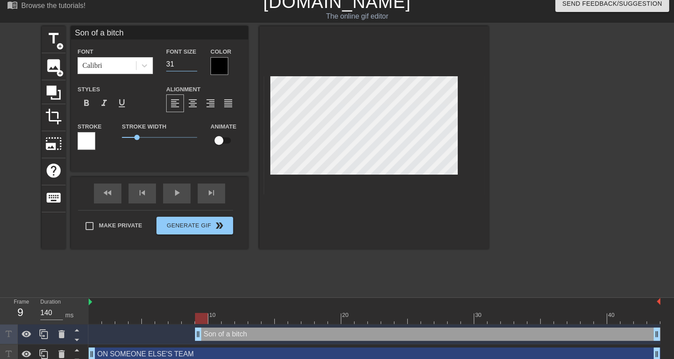
type input "31"
click at [193, 66] on input "31" at bounding box center [181, 64] width 31 height 14
drag, startPoint x: 138, startPoint y: 137, endPoint x: 111, endPoint y: 137, distance: 26.6
click at [111, 137] on div "Stroke Stroke Width 0 Animate" at bounding box center [159, 139] width 177 height 37
click at [220, 68] on div at bounding box center [220, 66] width 18 height 18
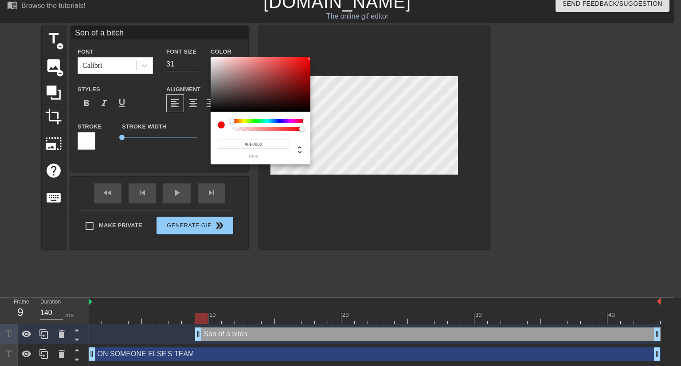
drag, startPoint x: 301, startPoint y: 85, endPoint x: 321, endPoint y: 51, distance: 39.6
click at [321, 51] on div "#FF0000 hex" at bounding box center [340, 183] width 681 height 366
drag, startPoint x: 303, startPoint y: 72, endPoint x: 321, endPoint y: 71, distance: 18.2
click at [321, 71] on div "#BC0000 hex" at bounding box center [340, 183] width 681 height 366
click at [262, 145] on input "#000000" at bounding box center [253, 144] width 71 height 9
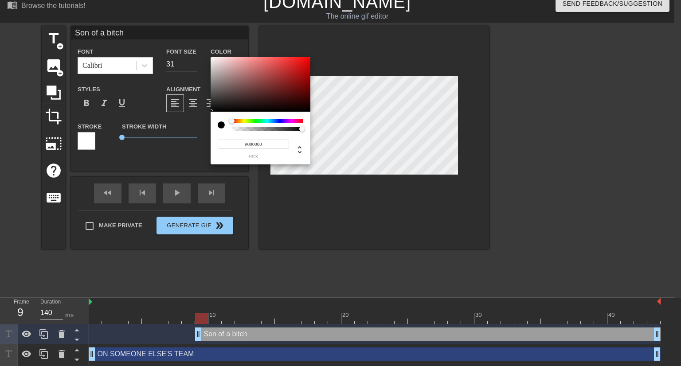
click at [262, 145] on input "#000000" at bounding box center [253, 144] width 71 height 9
type input "#db0000"
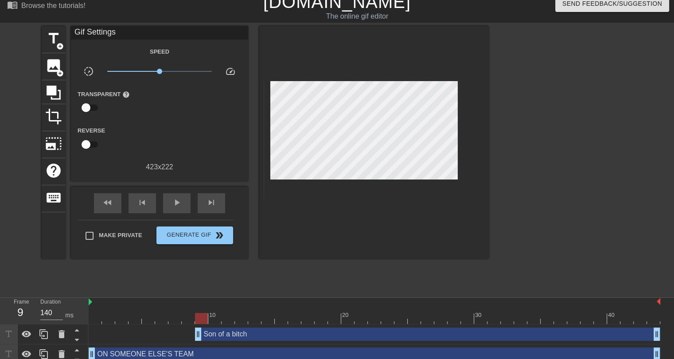
click at [229, 337] on div "Son of a bitch drag_handle drag_handle" at bounding box center [427, 334] width 465 height 13
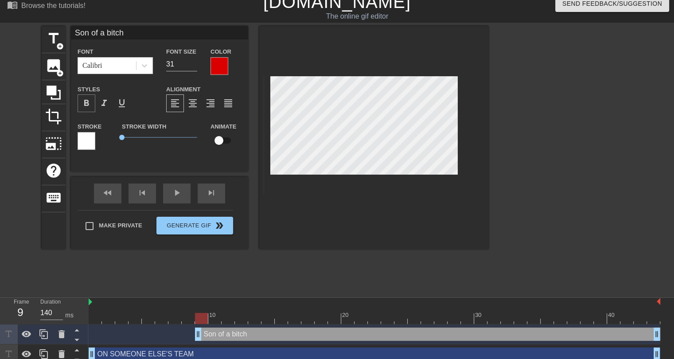
click at [80, 105] on div "format_bold" at bounding box center [87, 103] width 18 height 18
drag, startPoint x: 122, startPoint y: 138, endPoint x: 133, endPoint y: 144, distance: 12.1
click at [133, 144] on div "Stroke Width 0.75" at bounding box center [159, 139] width 89 height 37
click at [147, 72] on div at bounding box center [145, 66] width 16 height 16
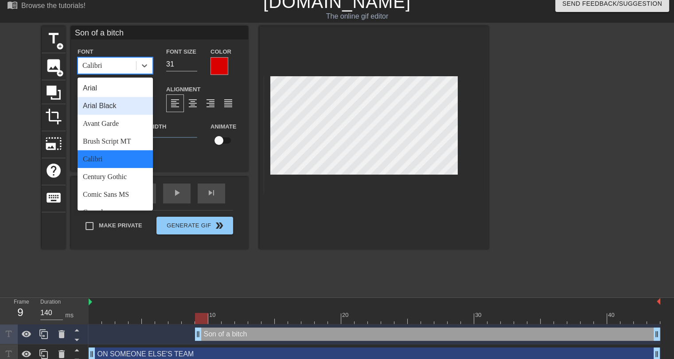
click at [113, 105] on div "Arial Black" at bounding box center [115, 106] width 75 height 18
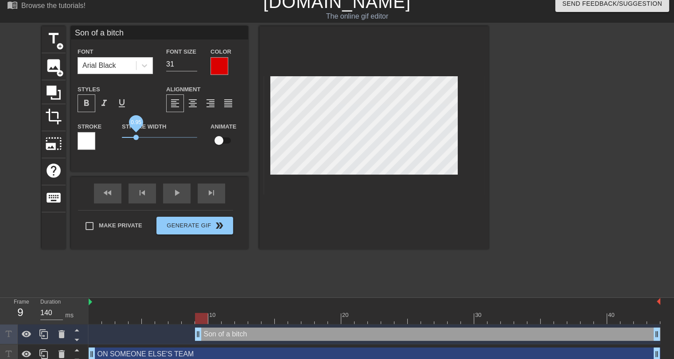
drag, startPoint x: 132, startPoint y: 138, endPoint x: 137, endPoint y: 140, distance: 5.4
click at [137, 140] on span "0.95" at bounding box center [159, 137] width 75 height 11
click at [98, 317] on div at bounding box center [375, 318] width 572 height 11
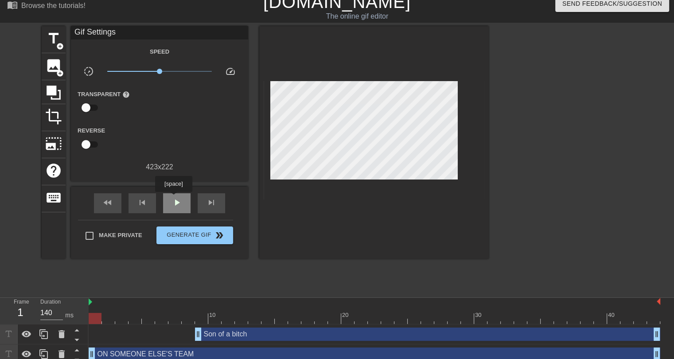
click at [173, 198] on div "play_arrow" at bounding box center [176, 203] width 27 height 20
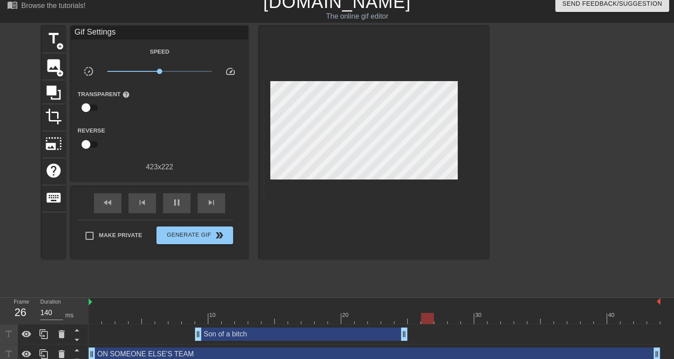
drag, startPoint x: 656, startPoint y: 336, endPoint x: 400, endPoint y: 341, distance: 255.4
click at [400, 341] on div "Son of a bitch drag_handle drag_handle" at bounding box center [375, 334] width 572 height 20
click at [178, 201] on span "pause" at bounding box center [177, 202] width 11 height 11
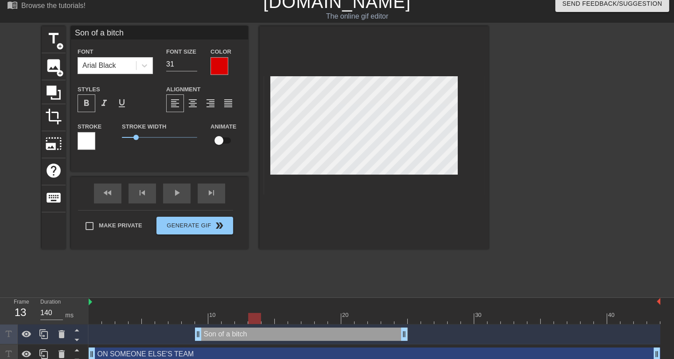
click at [102, 319] on div at bounding box center [375, 318] width 572 height 11
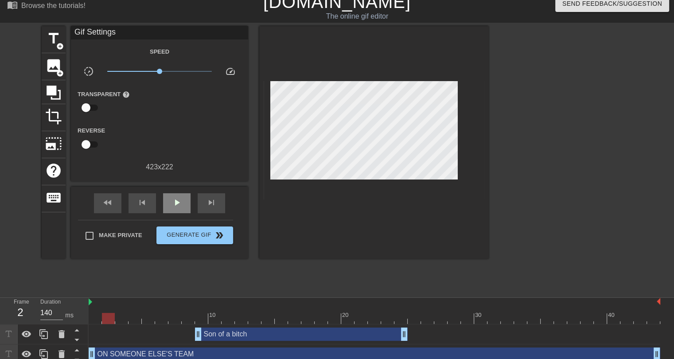
click at [180, 192] on div "fast_rewind skip_previous play_arrow skip_next" at bounding box center [159, 203] width 145 height 33
click at [174, 201] on span "play_arrow" at bounding box center [177, 202] width 11 height 11
drag, startPoint x: 199, startPoint y: 336, endPoint x: 211, endPoint y: 336, distance: 12.9
drag, startPoint x: 406, startPoint y: 334, endPoint x: 379, endPoint y: 336, distance: 27.1
click at [176, 195] on div "pause" at bounding box center [176, 203] width 27 height 20
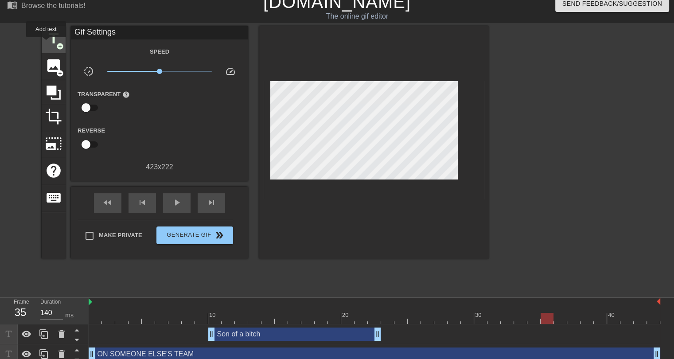
click at [46, 43] on span "title" at bounding box center [53, 38] width 17 height 17
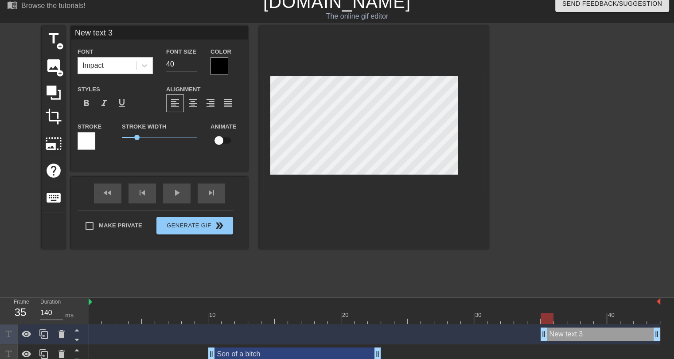
click at [110, 34] on input "New text 3" at bounding box center [159, 32] width 177 height 13
type input "S"
click at [145, 67] on icon at bounding box center [144, 65] width 9 height 9
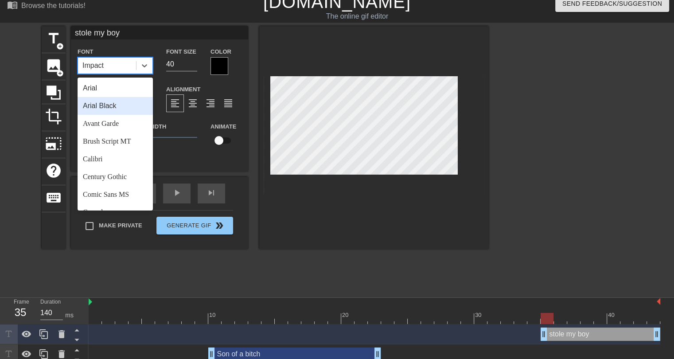
click at [113, 110] on div "Arial Black" at bounding box center [115, 106] width 75 height 18
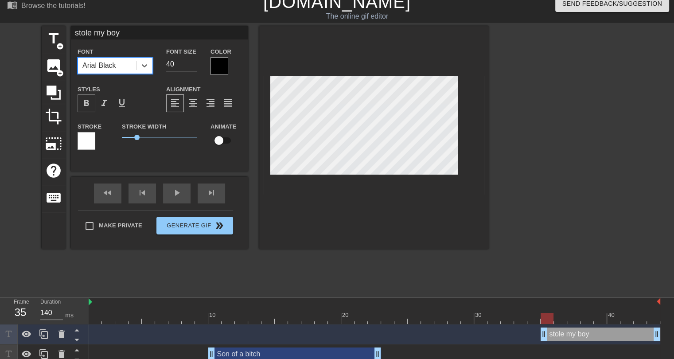
click at [84, 103] on span "format_bold" at bounding box center [86, 103] width 11 height 11
click at [323, 357] on div "Son of a bitch drag_handle drag_handle" at bounding box center [294, 354] width 173 height 13
type input "Son of a bitch"
type input "31"
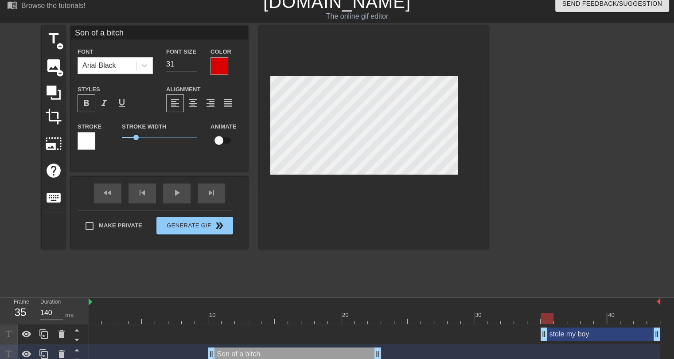
click at [571, 336] on div "stole my boy drag_handle drag_handle" at bounding box center [601, 334] width 120 height 13
type input "stole my boy"
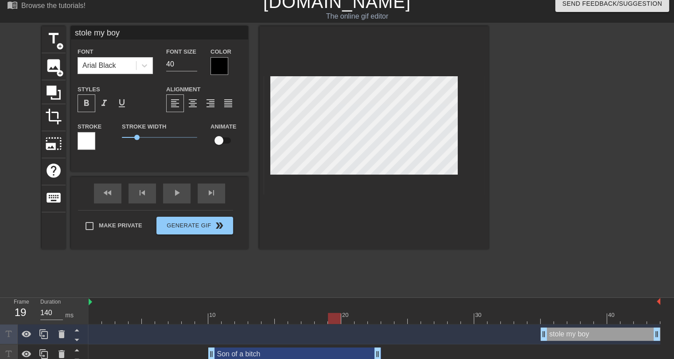
click at [333, 314] on div at bounding box center [375, 318] width 572 height 11
type input "30"
click at [194, 65] on input "30" at bounding box center [181, 64] width 31 height 14
click at [216, 66] on div at bounding box center [220, 66] width 18 height 18
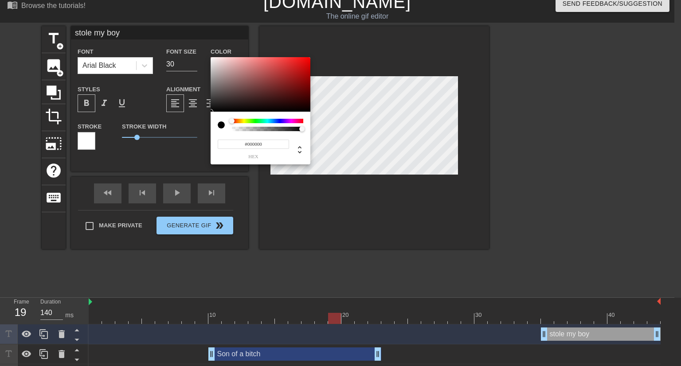
click at [252, 143] on input "#000000" at bounding box center [253, 144] width 71 height 9
type input "#db0000"
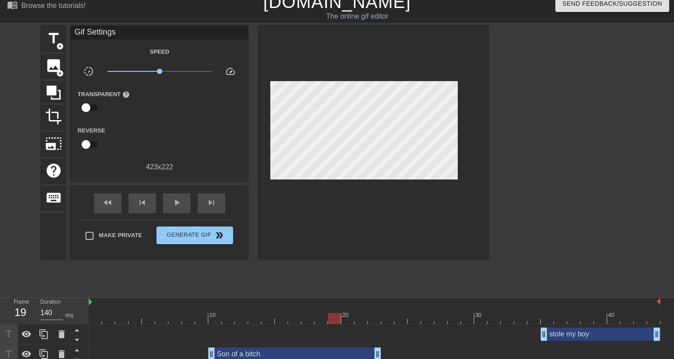
click at [582, 336] on div "stole my boy drag_handle drag_handle" at bounding box center [601, 334] width 120 height 13
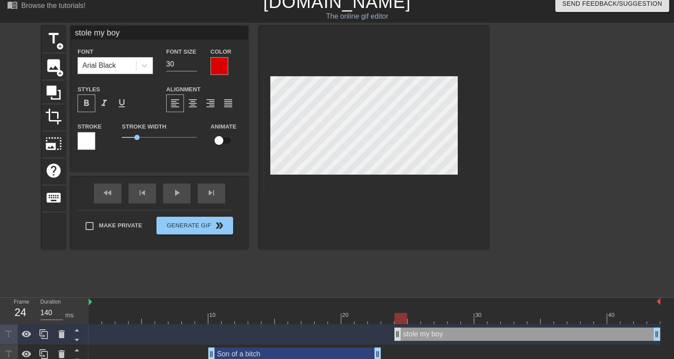
drag, startPoint x: 544, startPoint y: 335, endPoint x: 399, endPoint y: 328, distance: 145.1
drag, startPoint x: 656, startPoint y: 337, endPoint x: 524, endPoint y: 317, distance: 133.2
click at [314, 277] on div "title add_circle image add_circle crop photo_size_select_large help keyboard st…" at bounding box center [265, 159] width 447 height 266
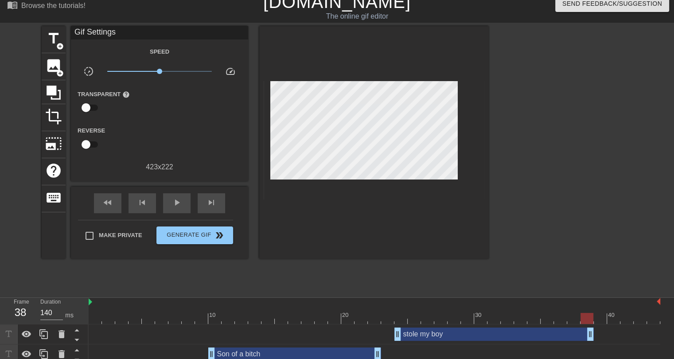
click at [95, 315] on div at bounding box center [375, 318] width 572 height 11
click at [175, 205] on span "play_arrow" at bounding box center [177, 202] width 11 height 11
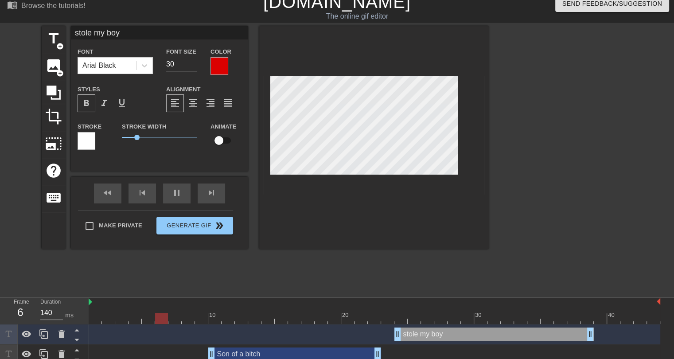
click at [465, 286] on div "title add_circle image add_circle crop photo_size_select_large help keyboard st…" at bounding box center [265, 159] width 447 height 266
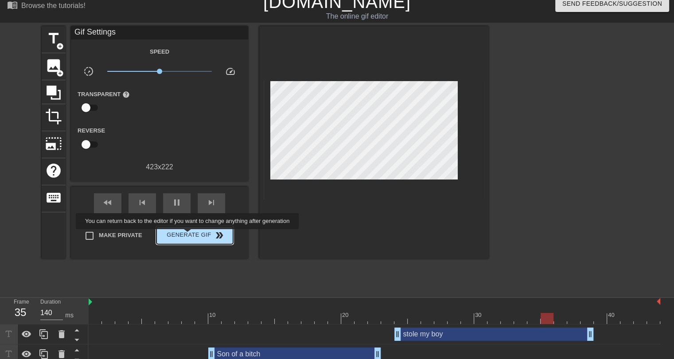
click at [188, 235] on span "Generate Gif double_arrow" at bounding box center [195, 235] width 70 height 11
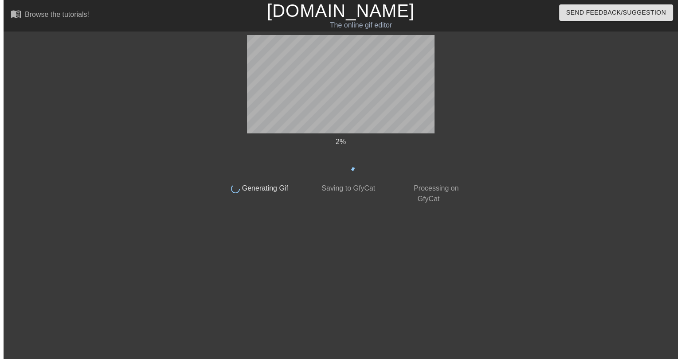
scroll to position [0, 0]
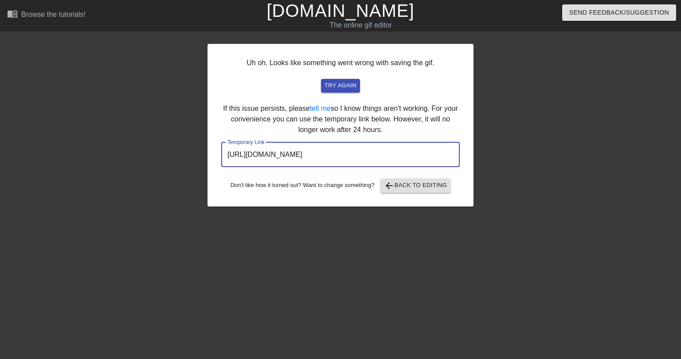
click at [345, 155] on input "https://www.gifntext.com/temp_generations/M76RsE7o.gif" at bounding box center [340, 154] width 238 height 25
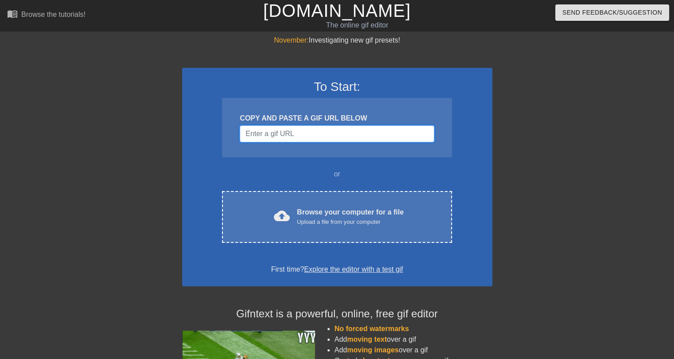
click at [277, 136] on input "Username" at bounding box center [337, 133] width 194 height 17
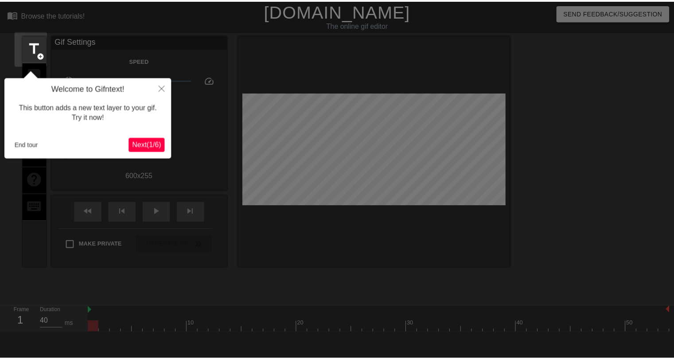
scroll to position [21, 0]
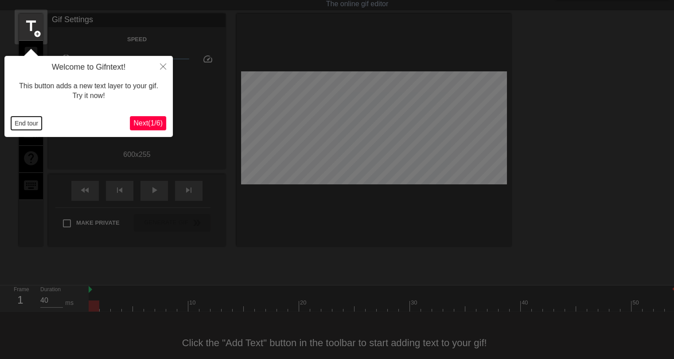
click at [23, 124] on button "End tour" at bounding box center [26, 123] width 31 height 13
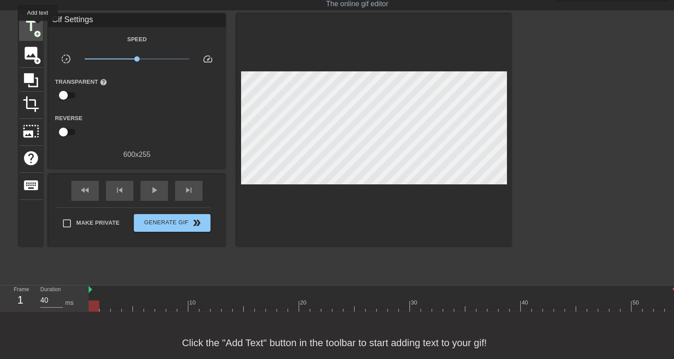
click at [37, 27] on span "title" at bounding box center [31, 26] width 17 height 17
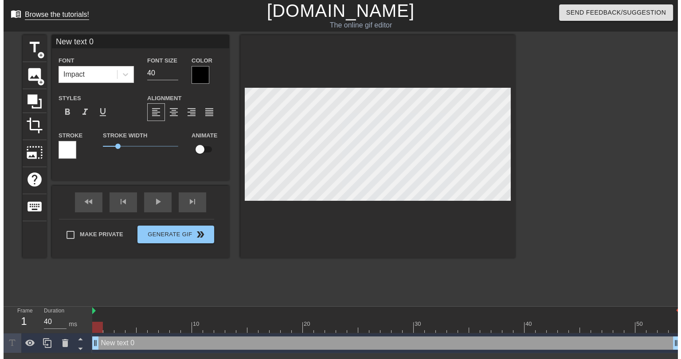
scroll to position [0, 0]
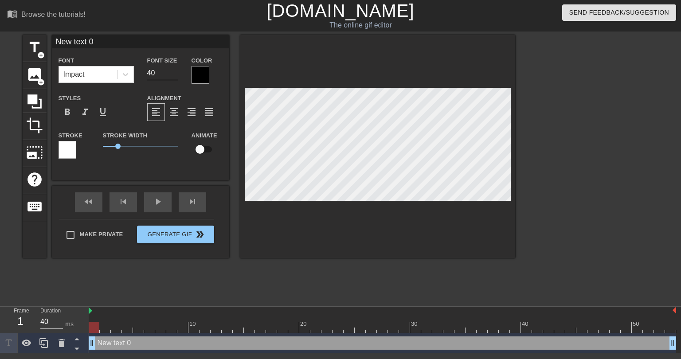
click at [71, 41] on input "New text 0" at bounding box center [140, 41] width 177 height 13
type input "[PERSON_NAME] STARTING FOR AN NFL TEAM OUT OF NOWHERE"
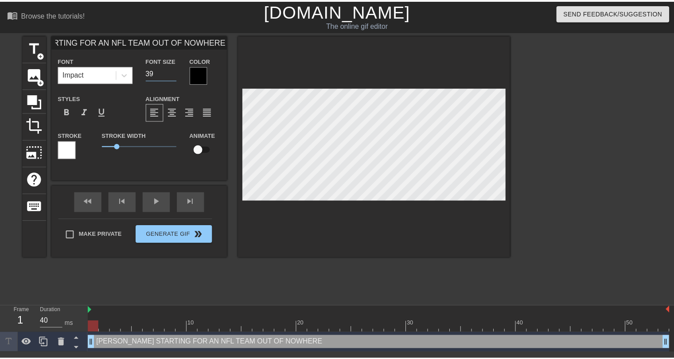
scroll to position [0, 0]
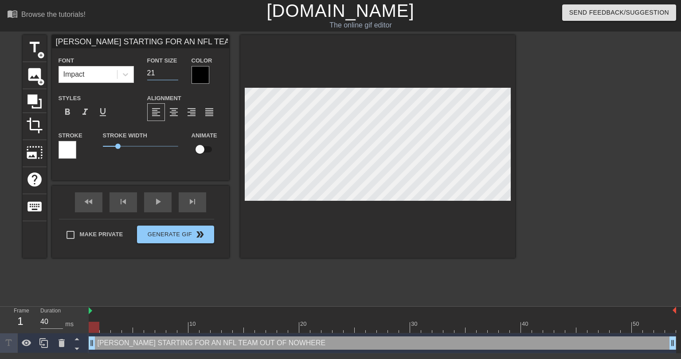
click at [175, 75] on input "21" at bounding box center [162, 73] width 31 height 14
click at [175, 71] on input "22" at bounding box center [162, 73] width 31 height 14
click at [174, 75] on input "21" at bounding box center [162, 73] width 31 height 14
type input "22"
click at [174, 71] on input "22" at bounding box center [162, 73] width 31 height 14
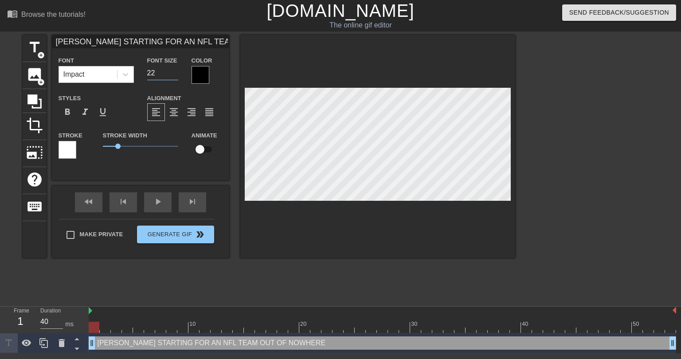
click at [199, 75] on div at bounding box center [201, 75] width 18 height 18
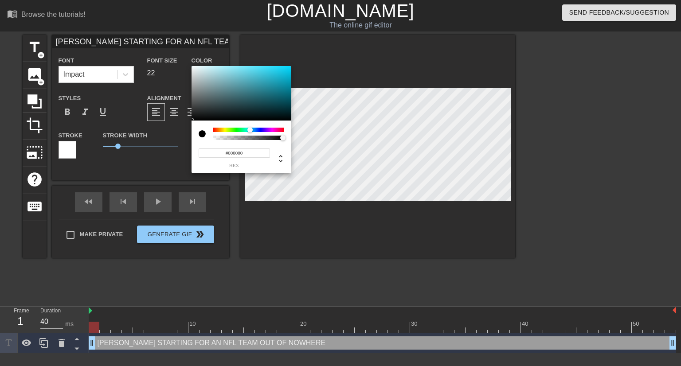
click at [250, 128] on div at bounding box center [248, 130] width 71 height 4
type input "#008FA8"
drag, startPoint x: 270, startPoint y: 81, endPoint x: 297, endPoint y: 85, distance: 26.8
click at [297, 85] on div "#008FA8 hex" at bounding box center [340, 183] width 681 height 366
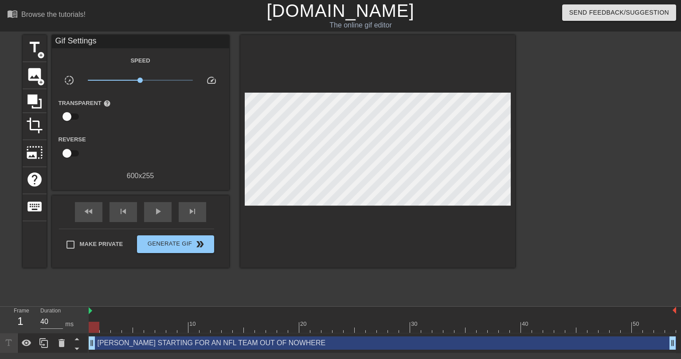
click at [188, 344] on div "[PERSON_NAME] STARTING FOR AN NFL TEAM OUT OF NOWHERE drag_handle drag_handle" at bounding box center [382, 342] width 587 height 13
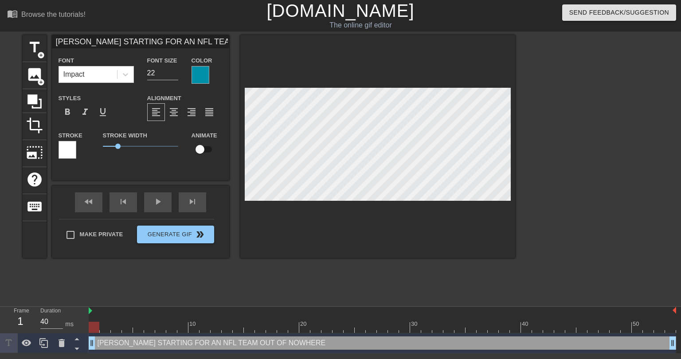
click at [66, 152] on div at bounding box center [68, 150] width 18 height 18
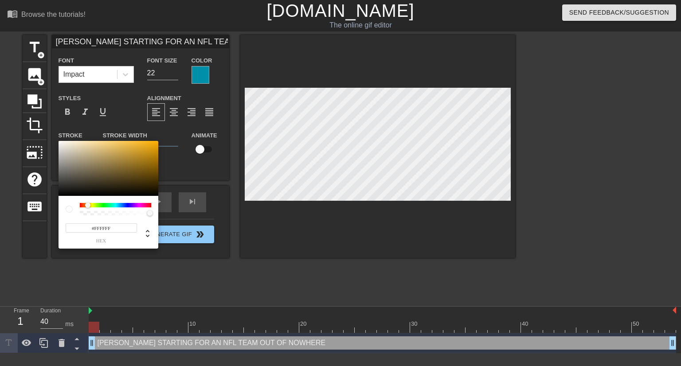
click at [88, 205] on div at bounding box center [115, 205] width 71 height 4
click at [90, 206] on div at bounding box center [90, 205] width 5 height 5
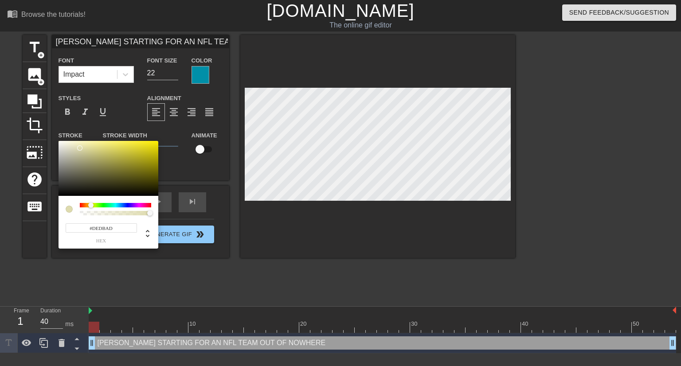
type input "#DEDBAC"
drag, startPoint x: 96, startPoint y: 169, endPoint x: 81, endPoint y: 148, distance: 26.0
click at [81, 148] on div at bounding box center [109, 168] width 100 height 55
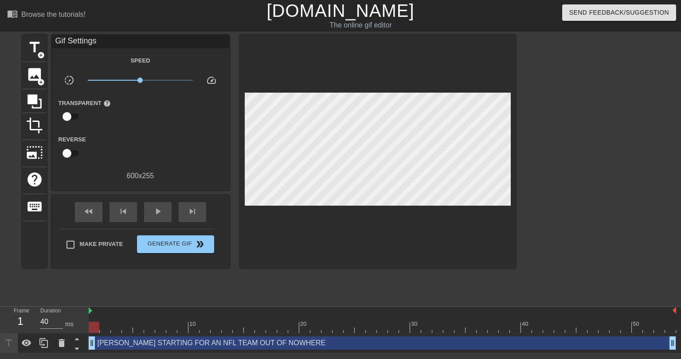
click at [279, 276] on div "title add_circle image add_circle crop photo_size_select_large help keyboard Gi…" at bounding box center [269, 168] width 492 height 266
click at [150, 215] on div "play_arrow" at bounding box center [157, 212] width 27 height 20
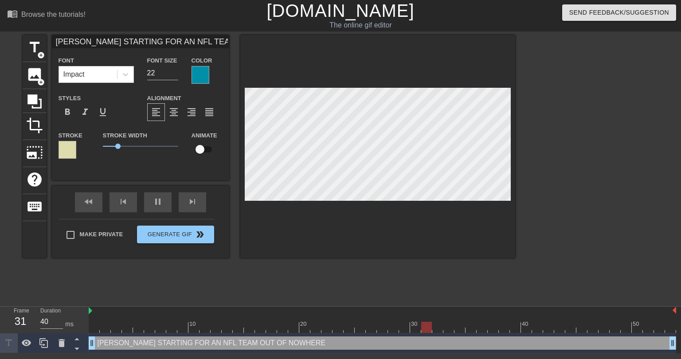
click at [206, 293] on div "title add_circle image add_circle crop photo_size_select_large help keyboard [P…" at bounding box center [269, 168] width 492 height 266
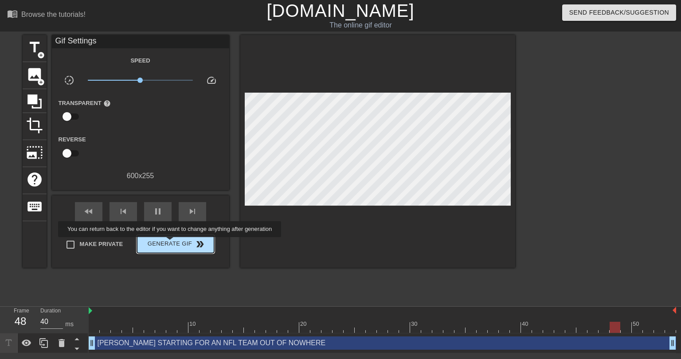
click at [171, 243] on span "Generate Gif double_arrow" at bounding box center [176, 244] width 70 height 11
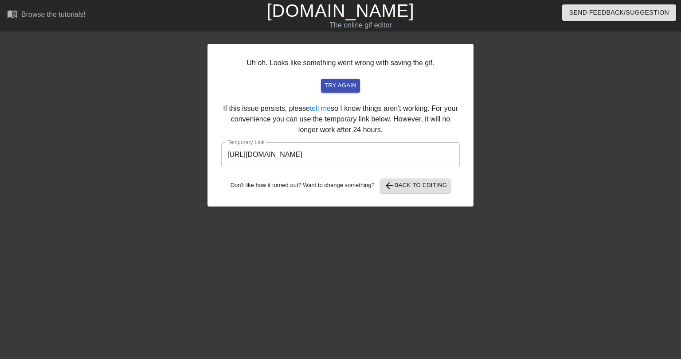
click at [351, 156] on input "[URL][DOMAIN_NAME]" at bounding box center [340, 154] width 238 height 25
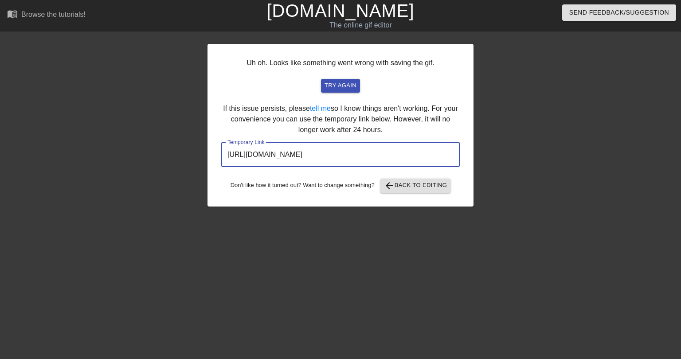
click at [351, 156] on input "[URL][DOMAIN_NAME]" at bounding box center [340, 154] width 238 height 25
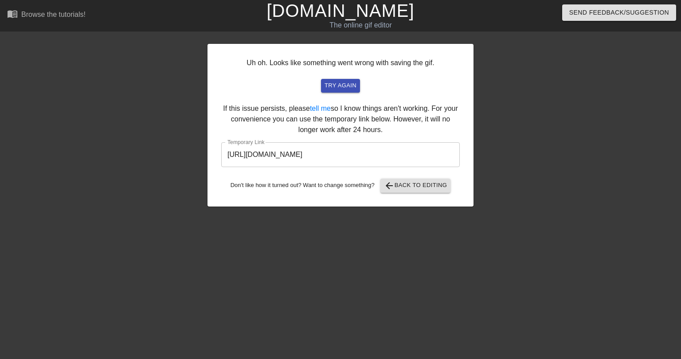
click at [352, 235] on div "Uh oh. Looks like something went wrong with saving the gif. try again If this i…" at bounding box center [340, 168] width 266 height 266
click at [415, 189] on span "arrow_back Back to Editing" at bounding box center [415, 185] width 63 height 11
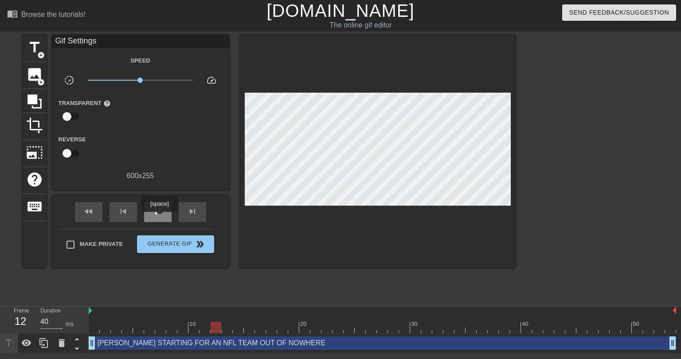
click at [158, 217] on div "pause" at bounding box center [157, 212] width 27 height 20
click at [39, 53] on span "add_circle" at bounding box center [41, 55] width 8 height 8
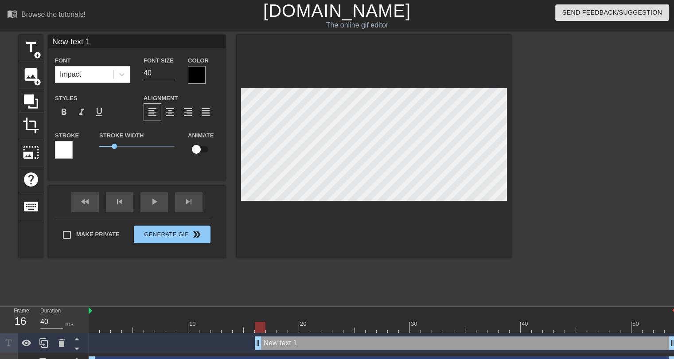
click at [88, 42] on input "New text 1" at bounding box center [136, 41] width 177 height 13
click at [89, 42] on input "New text 1" at bounding box center [136, 41] width 177 height 13
type input "A"
type input "[PERSON_NAME]"
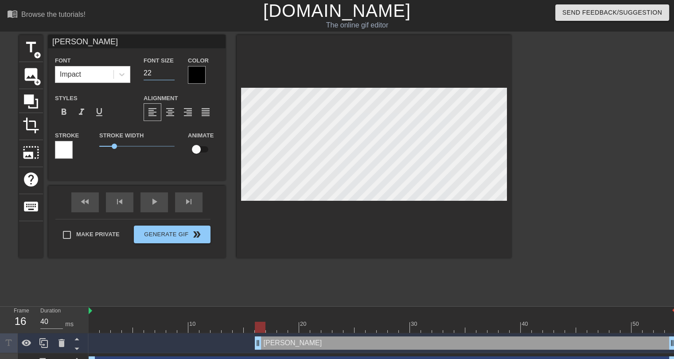
click at [169, 74] on input "22" at bounding box center [159, 73] width 31 height 14
click at [169, 74] on input "21" at bounding box center [159, 73] width 31 height 14
type input "20"
click at [169, 74] on input "20" at bounding box center [159, 73] width 31 height 14
click at [190, 74] on div at bounding box center [197, 75] width 18 height 18
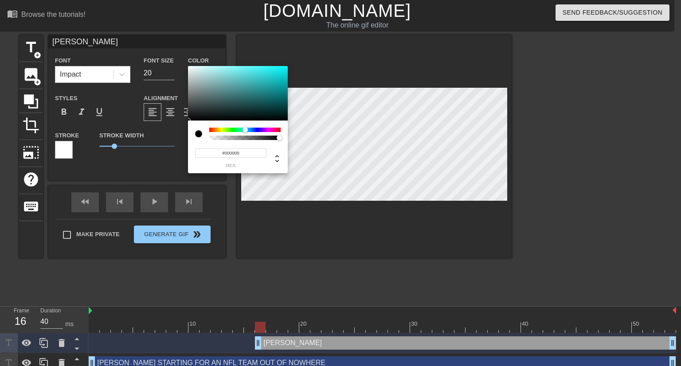
click at [245, 130] on div at bounding box center [244, 130] width 71 height 4
type input "#00E1E6"
drag, startPoint x: 279, startPoint y: 82, endPoint x: 288, endPoint y: 71, distance: 13.8
click at [288, 71] on div "#00E1E6 hex" at bounding box center [340, 183] width 681 height 366
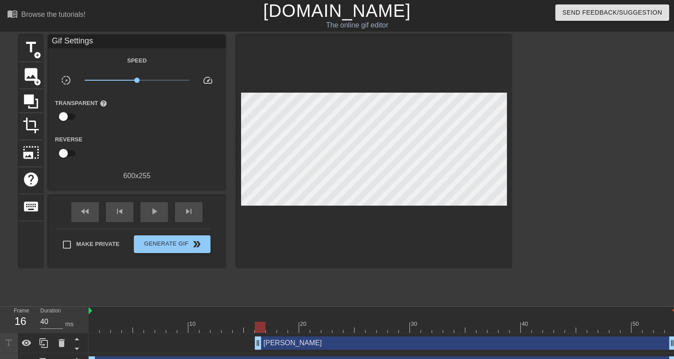
click at [289, 345] on div "[PERSON_NAME] drag_handle drag_handle" at bounding box center [465, 342] width 421 height 13
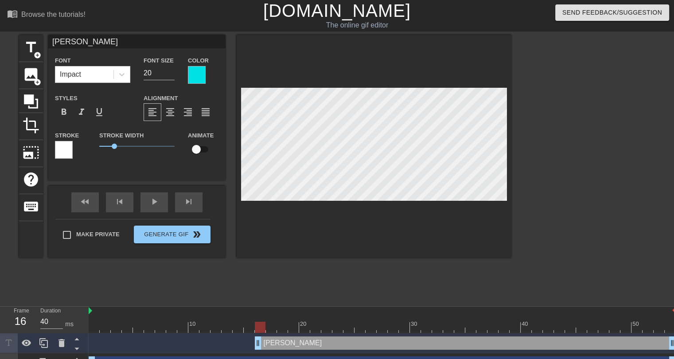
click at [68, 149] on div at bounding box center [64, 150] width 18 height 18
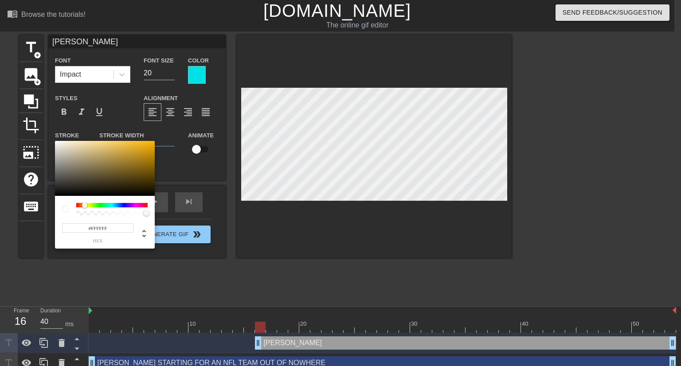
click at [85, 206] on div at bounding box center [111, 205] width 71 height 4
type input "#FFC017"
drag, startPoint x: 129, startPoint y: 145, endPoint x: 146, endPoint y: 135, distance: 19.2
click at [146, 135] on div "#FFC017 hex" at bounding box center [340, 183] width 681 height 366
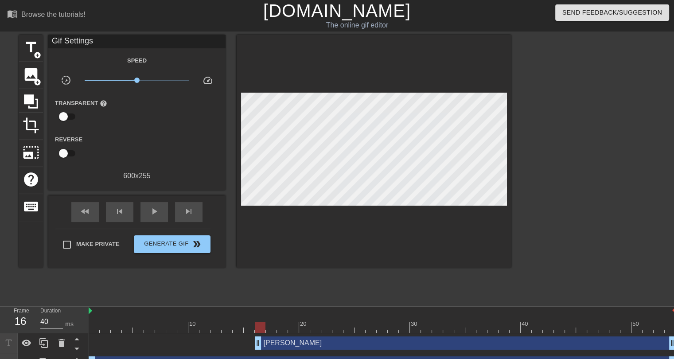
click at [296, 348] on div "[PERSON_NAME] drag_handle drag_handle" at bounding box center [465, 342] width 421 height 13
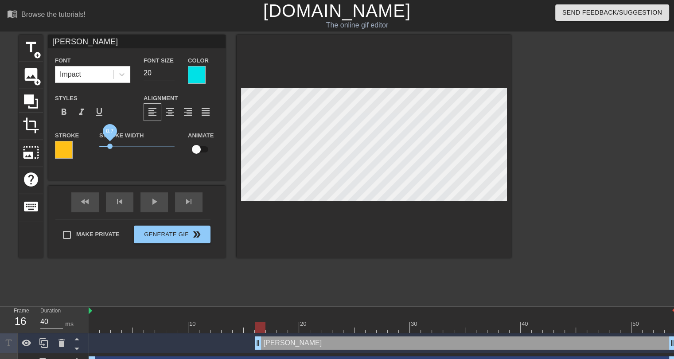
click at [109, 145] on span "0.7" at bounding box center [109, 146] width 5 height 5
click at [171, 281] on div "title add_circle image add_circle crop photo_size_select_large help keyboard [P…" at bounding box center [265, 168] width 492 height 266
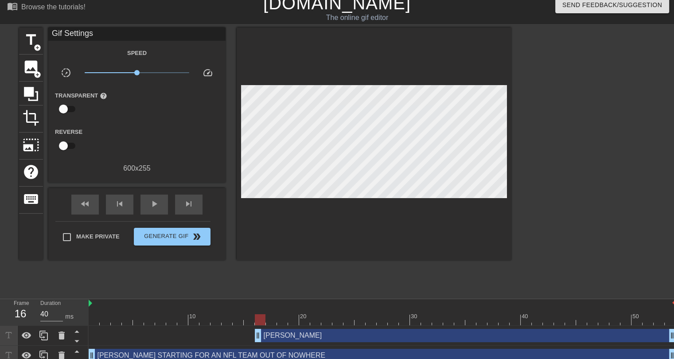
scroll to position [16, 0]
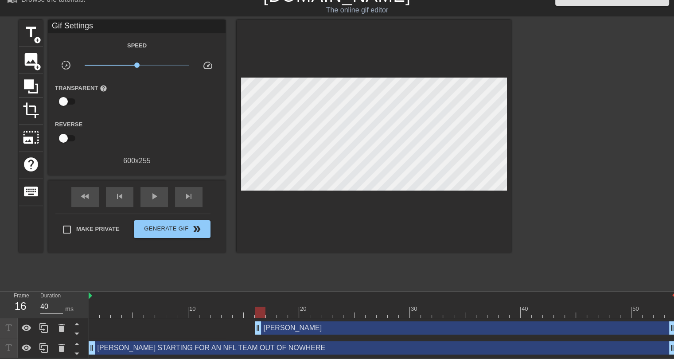
click at [227, 348] on div "[PERSON_NAME] STARTING FOR AN NFL TEAM OUT OF NOWHERE drag_handle drag_handle" at bounding box center [382, 347] width 587 height 13
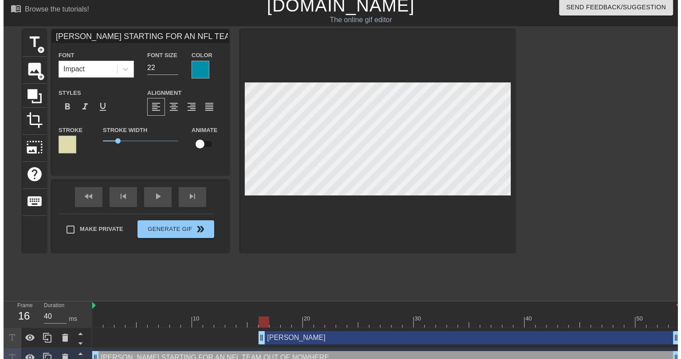
scroll to position [0, 0]
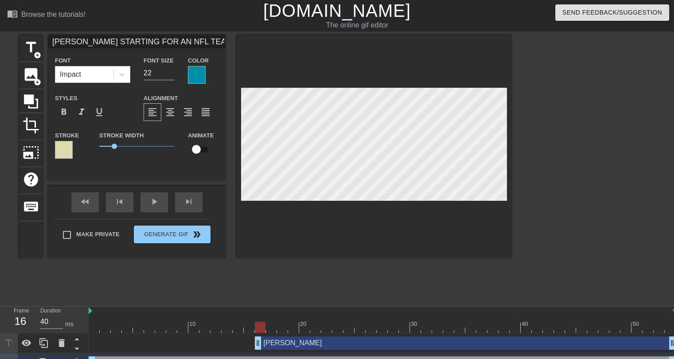
click at [197, 77] on div at bounding box center [197, 75] width 18 height 18
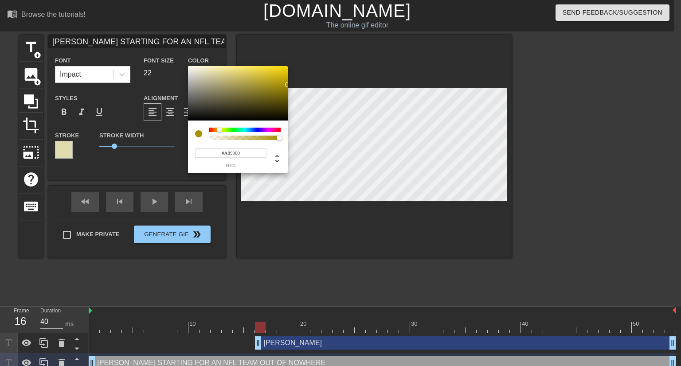
click at [219, 129] on div at bounding box center [244, 130] width 71 height 4
type input "#EECD00"
drag, startPoint x: 280, startPoint y: 75, endPoint x: 296, endPoint y: 70, distance: 17.0
click at [296, 70] on div "#EECD00 hex" at bounding box center [340, 183] width 681 height 366
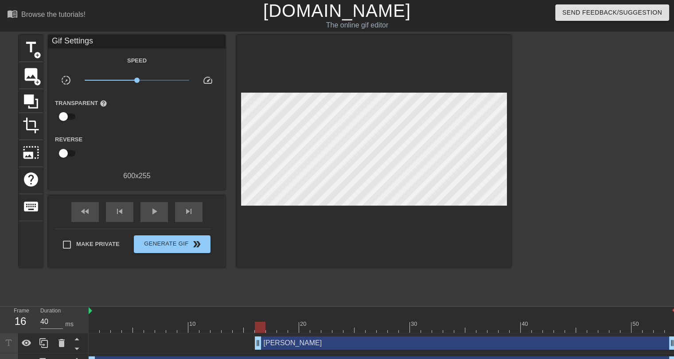
click at [240, 358] on div "[PERSON_NAME] STARTING FOR AN NFL TEAM OUT OF NOWHERE drag_handle drag_handle" at bounding box center [382, 362] width 587 height 13
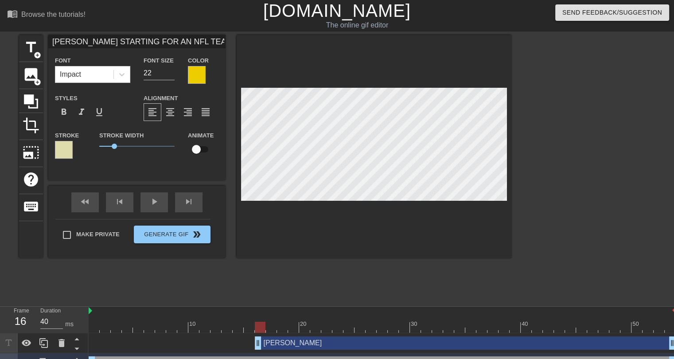
click at [70, 148] on div at bounding box center [64, 150] width 18 height 18
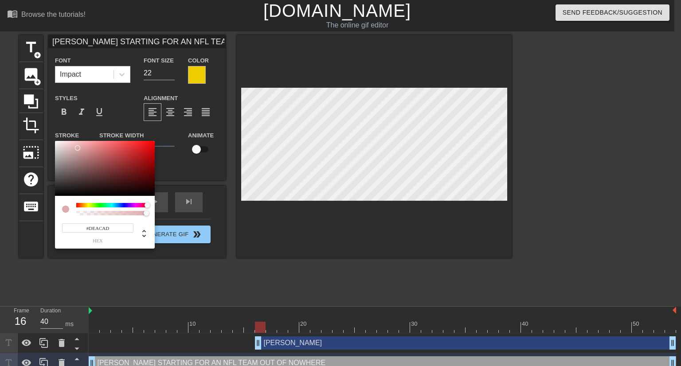
drag, startPoint x: 144, startPoint y: 207, endPoint x: 101, endPoint y: 206, distance: 43.0
click at [156, 206] on div "#DEACAD hex" at bounding box center [340, 183] width 681 height 366
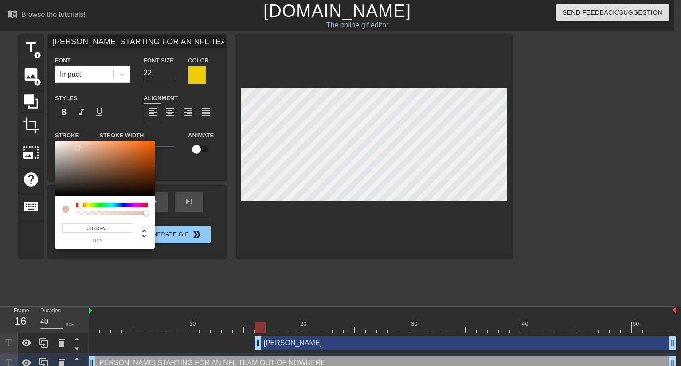
click at [81, 206] on div at bounding box center [80, 205] width 5 height 5
drag, startPoint x: 80, startPoint y: 206, endPoint x: 75, endPoint y: 206, distance: 4.9
click at [76, 206] on div at bounding box center [78, 205] width 5 height 5
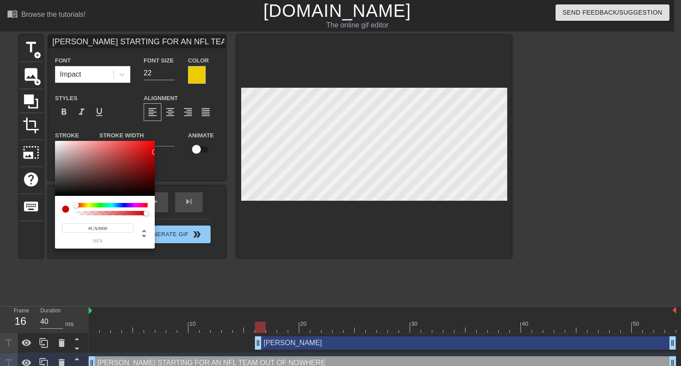
type input "#C80000"
drag, startPoint x: 150, startPoint y: 158, endPoint x: 159, endPoint y: 153, distance: 9.7
click at [159, 153] on div "#C80000 hex" at bounding box center [340, 183] width 681 height 366
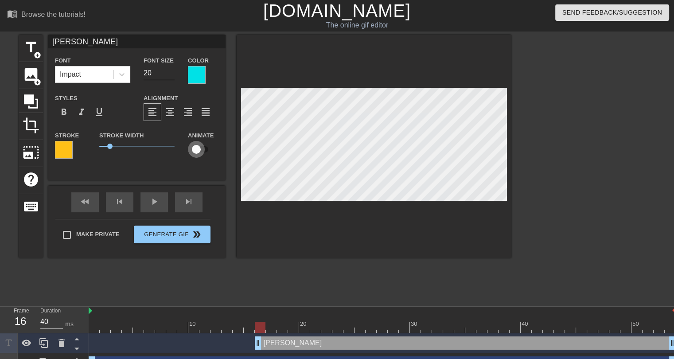
click at [197, 151] on input "checkbox" at bounding box center [196, 149] width 51 height 17
checkbox input "true"
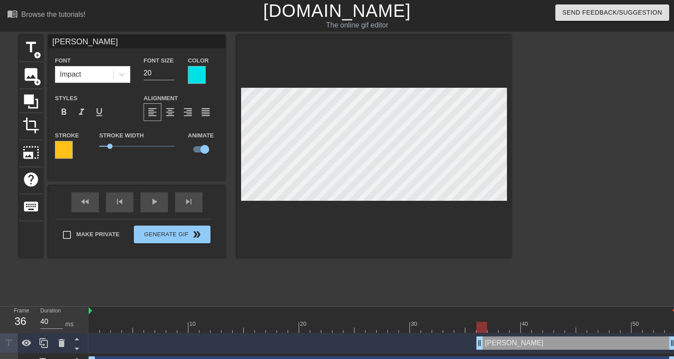
drag, startPoint x: 259, startPoint y: 344, endPoint x: 480, endPoint y: 350, distance: 221.3
click at [480, 350] on div "[PERSON_NAME] drag_handle drag_handle" at bounding box center [382, 343] width 587 height 20
click at [511, 156] on div at bounding box center [374, 146] width 275 height 223
click at [491, 330] on div at bounding box center [382, 327] width 587 height 11
click at [504, 325] on div at bounding box center [382, 327] width 587 height 11
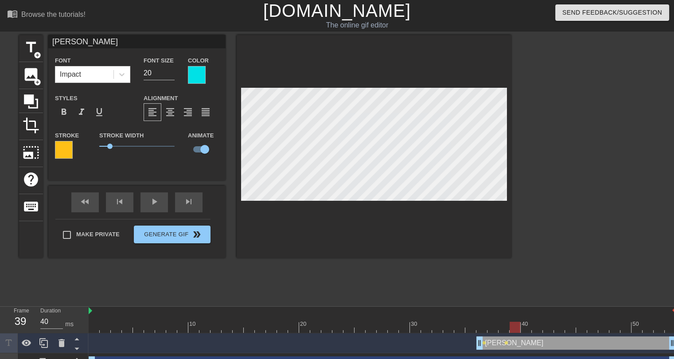
click at [516, 327] on div at bounding box center [382, 327] width 587 height 11
click at [528, 332] on div at bounding box center [382, 327] width 587 height 11
click at [539, 329] on div at bounding box center [382, 327] width 587 height 11
click at [548, 327] on div at bounding box center [382, 327] width 587 height 11
click at [560, 330] on div at bounding box center [382, 327] width 587 height 11
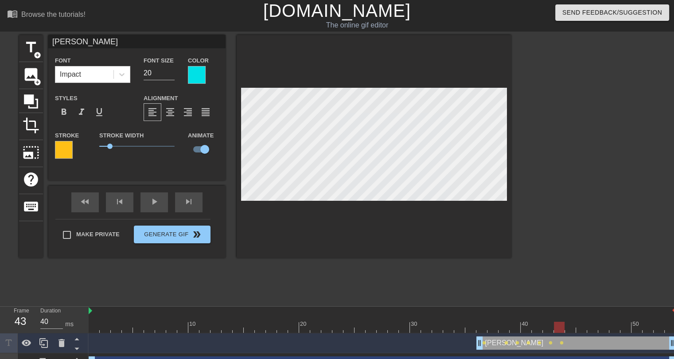
click at [569, 325] on div at bounding box center [382, 327] width 587 height 11
click at [583, 328] on div at bounding box center [382, 327] width 587 height 11
click at [594, 327] on div at bounding box center [382, 327] width 587 height 11
click at [603, 325] on div at bounding box center [382, 327] width 587 height 11
click at [615, 327] on div at bounding box center [382, 327] width 587 height 11
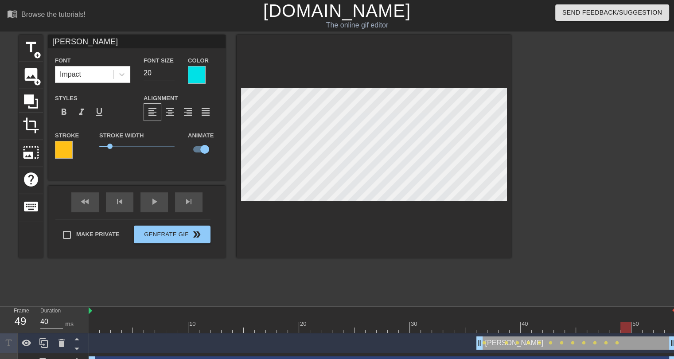
drag, startPoint x: 627, startPoint y: 325, endPoint x: 543, endPoint y: 249, distance: 113.9
click at [626, 325] on div at bounding box center [382, 327] width 587 height 11
click at [637, 326] on div at bounding box center [382, 327] width 587 height 11
click at [649, 329] on div at bounding box center [382, 327] width 587 height 11
click at [658, 325] on div at bounding box center [382, 327] width 587 height 11
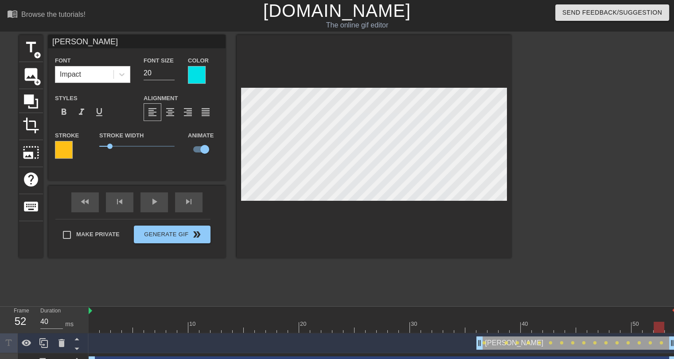
click at [670, 326] on div at bounding box center [382, 327] width 587 height 11
click at [379, 275] on div "title add_circle image add_circle crop photo_size_select_large help keyboard [P…" at bounding box center [265, 168] width 492 height 266
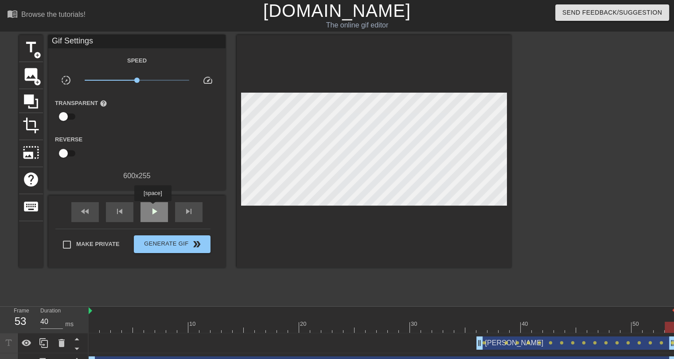
click at [152, 207] on span "play_arrow" at bounding box center [154, 211] width 11 height 11
click at [135, 79] on span "x0.912" at bounding box center [134, 80] width 5 height 5
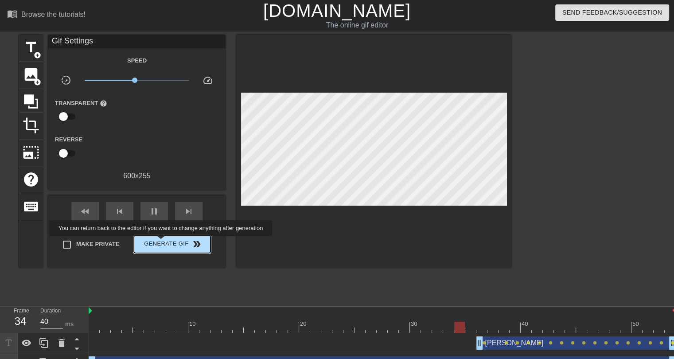
click at [162, 242] on span "Generate Gif double_arrow" at bounding box center [172, 244] width 70 height 11
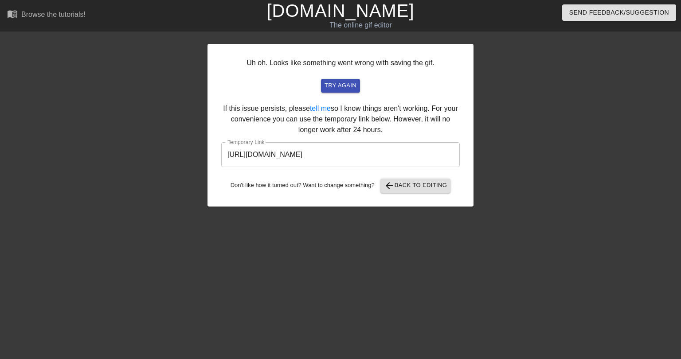
click at [328, 151] on input "[URL][DOMAIN_NAME]" at bounding box center [340, 154] width 238 height 25
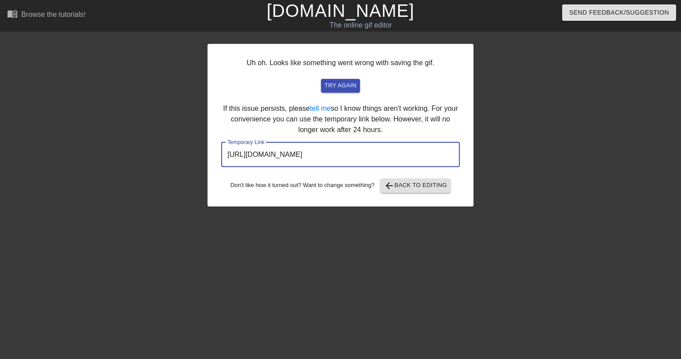
click at [328, 151] on input "[URL][DOMAIN_NAME]" at bounding box center [340, 154] width 238 height 25
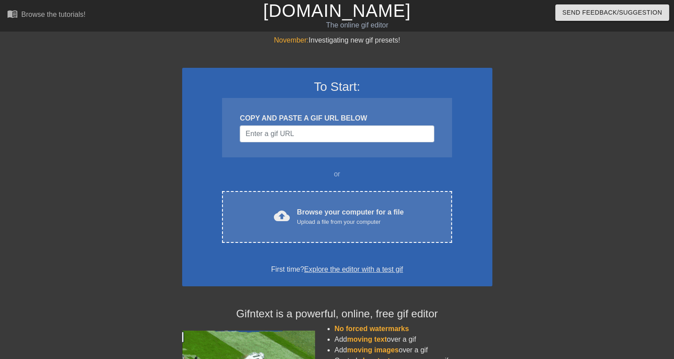
click at [270, 143] on div "COPY AND PASTE A GIF URL BELOW" at bounding box center [337, 127] width 230 height 59
click at [268, 134] on input "Username" at bounding box center [337, 133] width 194 height 17
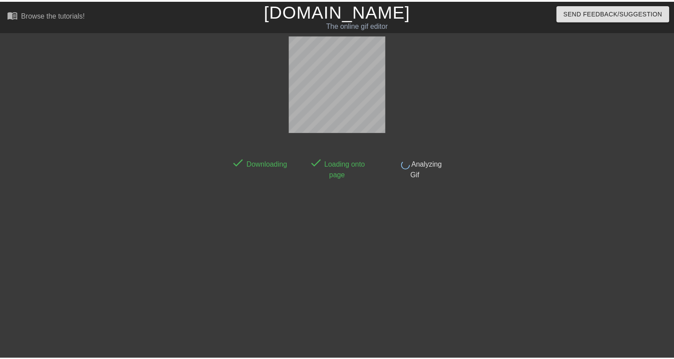
scroll to position [21, 0]
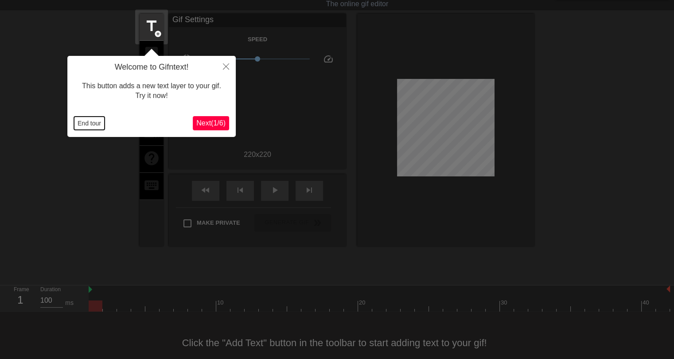
click at [90, 125] on button "End tour" at bounding box center [89, 123] width 31 height 13
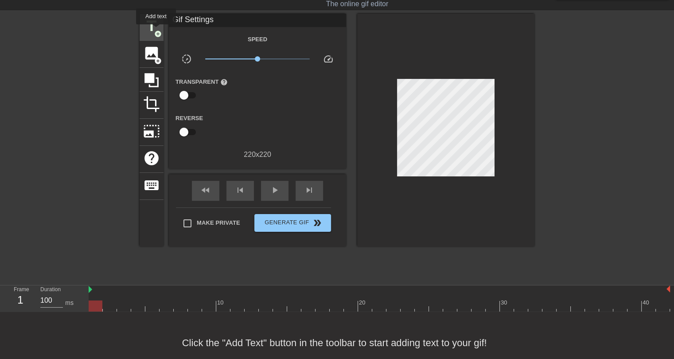
click at [154, 27] on span "title" at bounding box center [151, 26] width 17 height 17
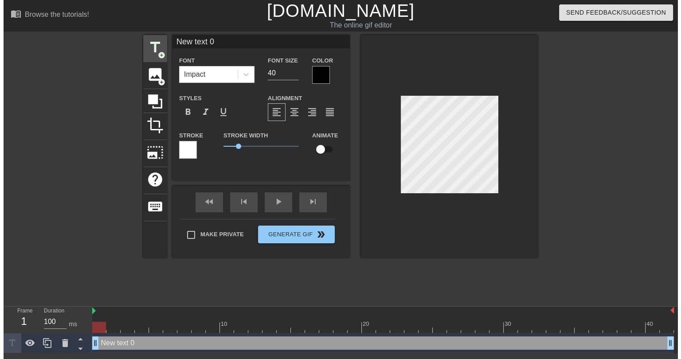
scroll to position [0, 0]
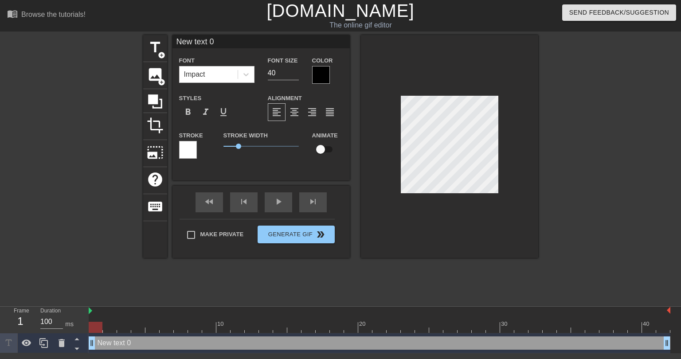
click at [204, 45] on input "New text 0" at bounding box center [260, 41] width 177 height 13
type input "LOOKING AT MY TEAM"
click at [295, 74] on input "23" at bounding box center [283, 73] width 31 height 14
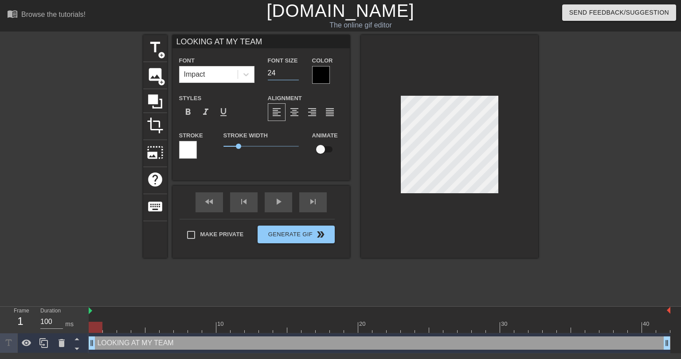
type input "24"
click at [295, 70] on input "24" at bounding box center [283, 73] width 31 height 14
click at [156, 44] on span "title" at bounding box center [155, 47] width 17 height 17
type input "New text 1"
type input "40"
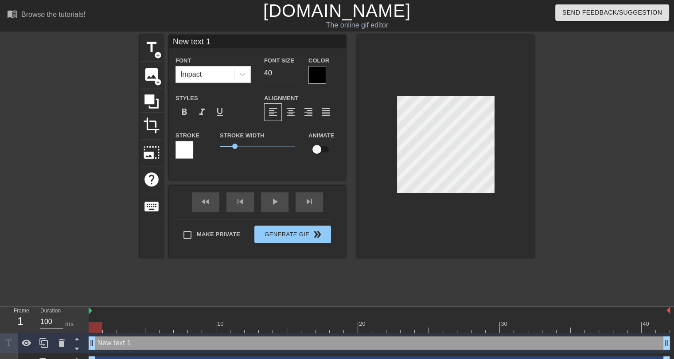
click at [202, 39] on input "New text 1" at bounding box center [257, 41] width 177 height 13
type input "AFTER THE DRAFT"
click at [292, 76] on input "25" at bounding box center [279, 73] width 31 height 14
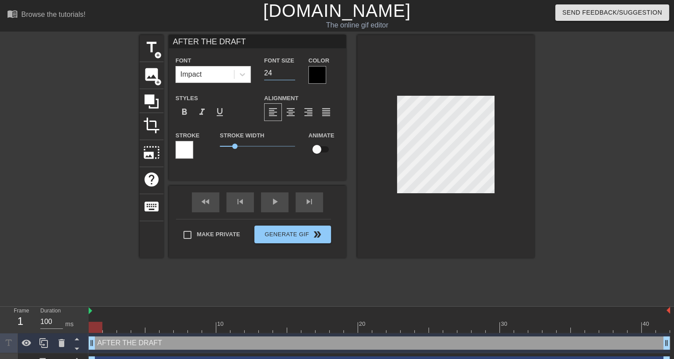
type input "24"
click at [292, 76] on input "24" at bounding box center [279, 73] width 31 height 14
type input "LOOKING AT MY TEAM"
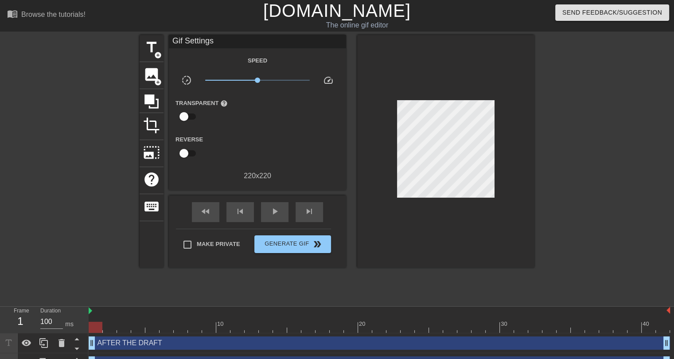
click at [432, 251] on div at bounding box center [445, 151] width 177 height 233
click at [270, 216] on span "play_arrow" at bounding box center [275, 211] width 11 height 11
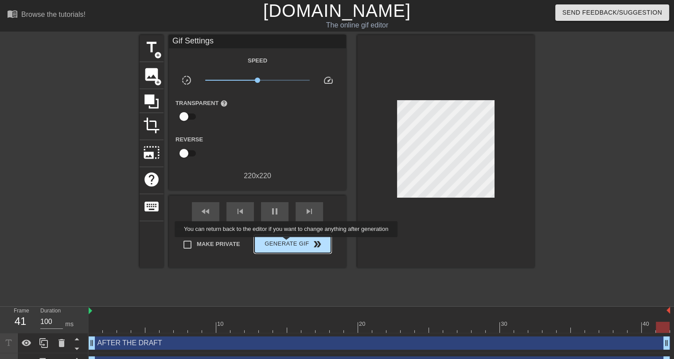
click at [287, 243] on span "Generate Gif double_arrow" at bounding box center [293, 244] width 70 height 11
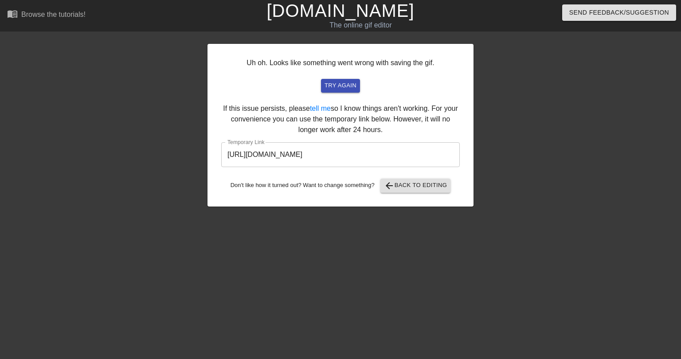
click at [287, 157] on input "https://www.gifntext.com/temp_generations/3pPIltCk.gif" at bounding box center [340, 154] width 238 height 25
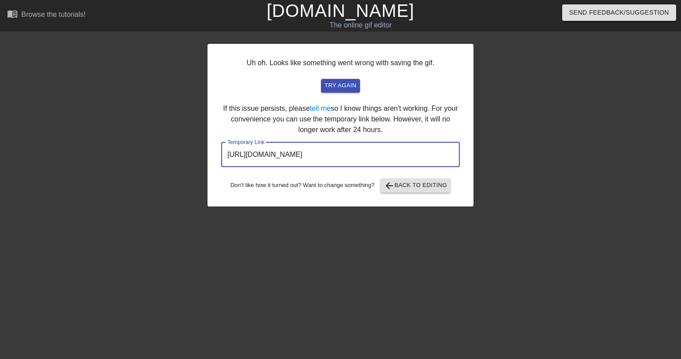
click at [287, 157] on input "https://www.gifntext.com/temp_generations/3pPIltCk.gif" at bounding box center [340, 154] width 238 height 25
